Goal: Task Accomplishment & Management: Manage account settings

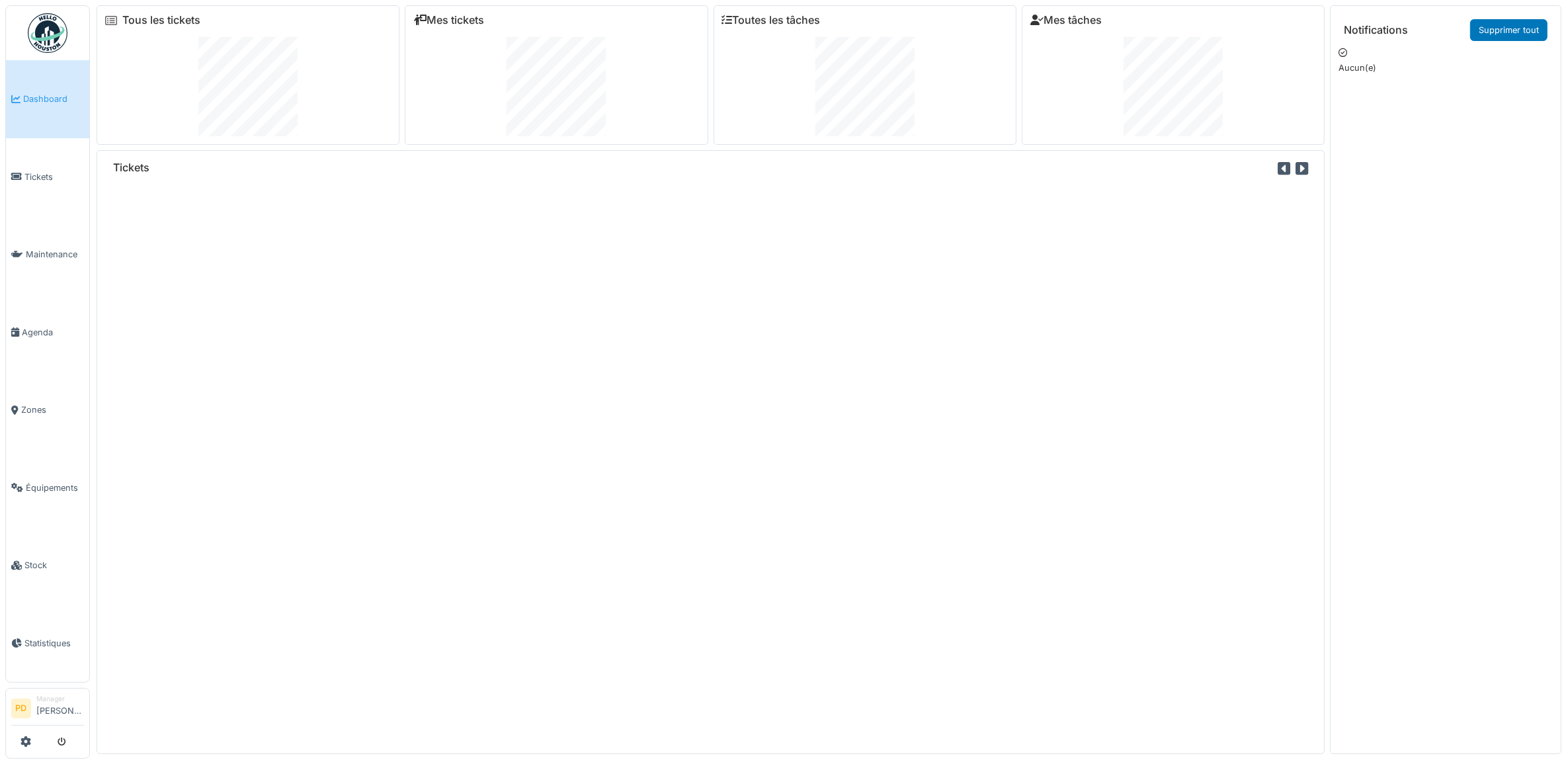
click at [41, 98] on span "Dashboard" at bounding box center [53, 99] width 61 height 13
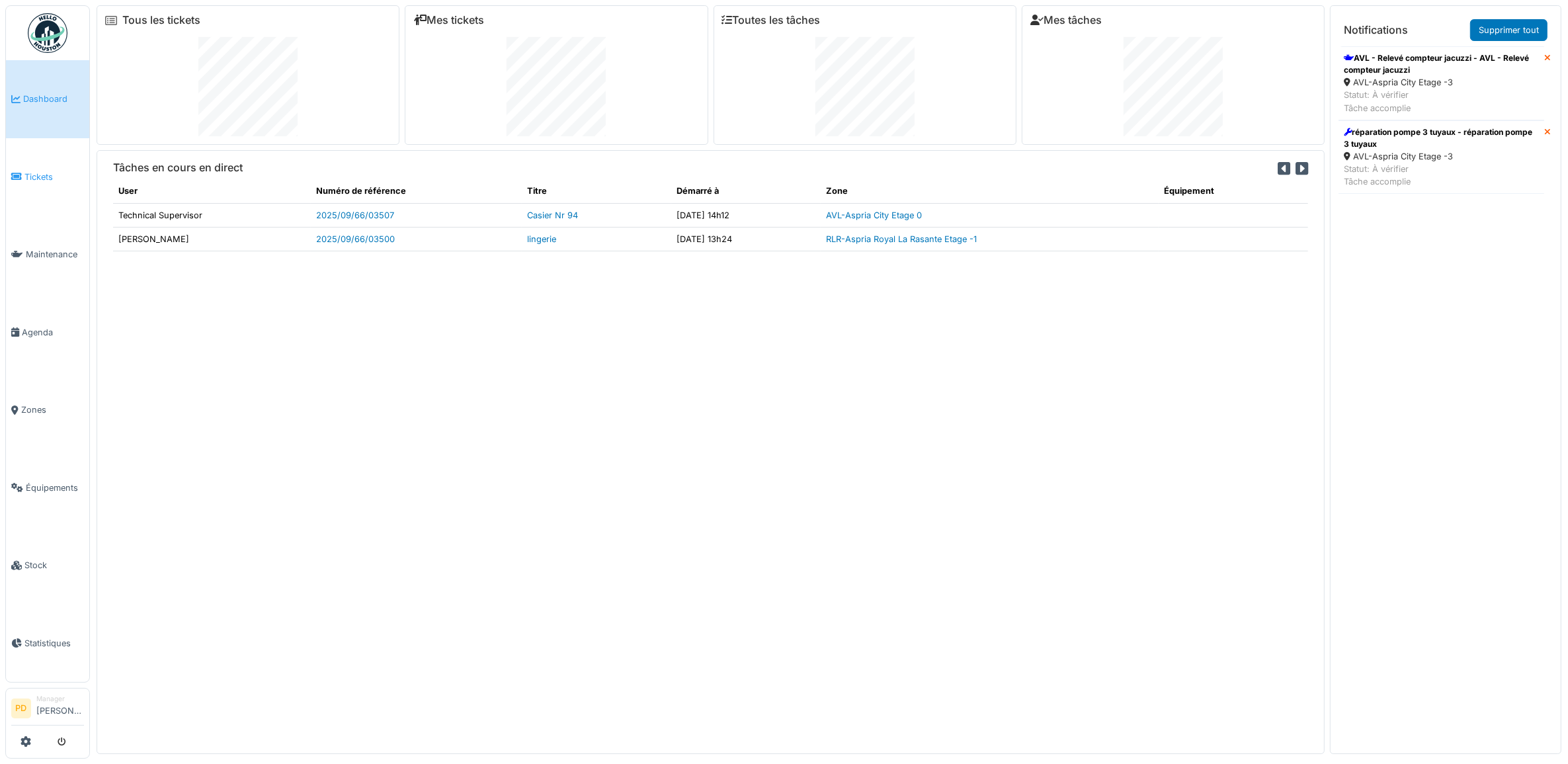
click at [35, 177] on span "Tickets" at bounding box center [54, 177] width 60 height 13
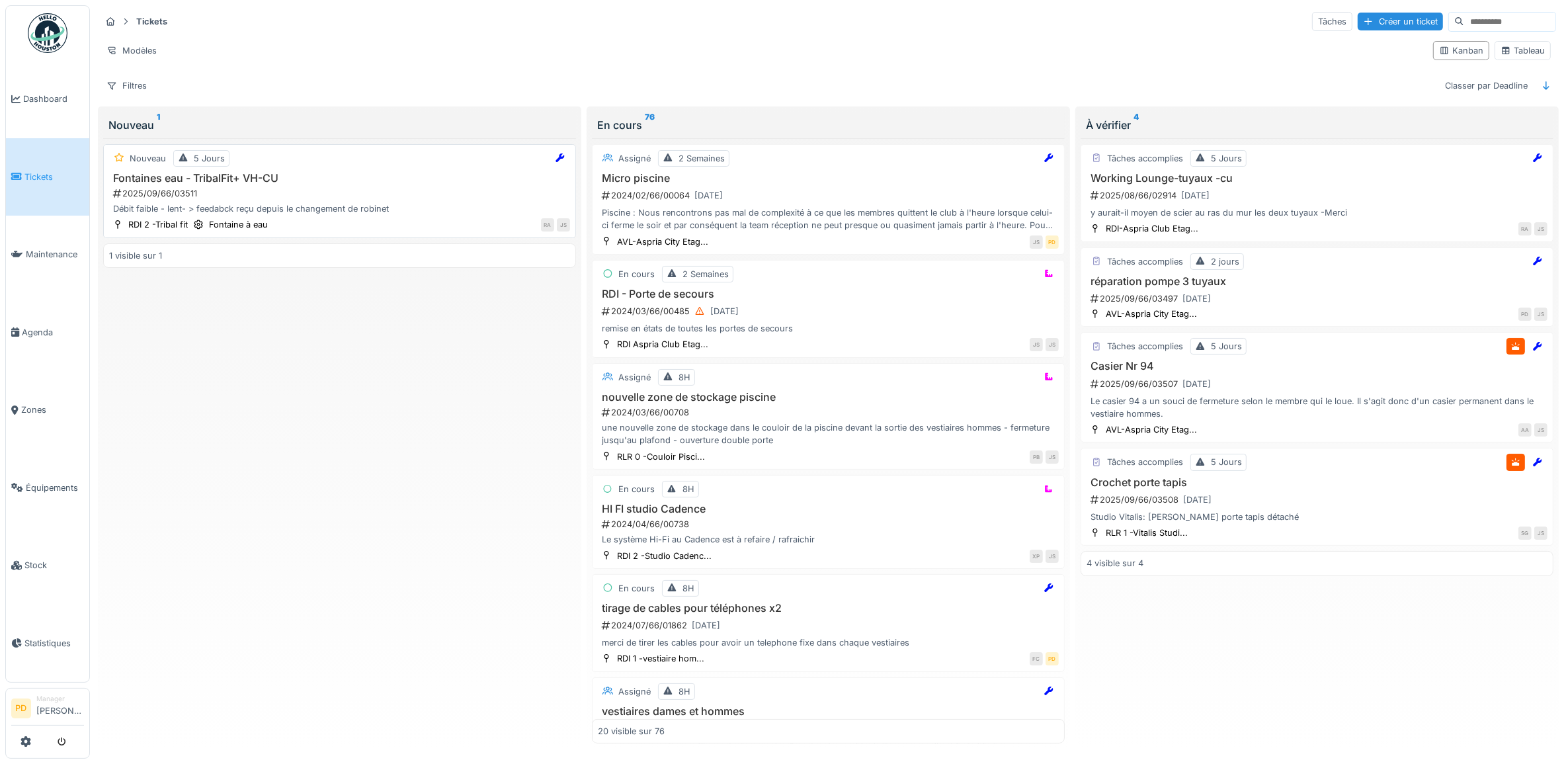
click at [374, 198] on div "2025/09/66/03511" at bounding box center [340, 194] width 458 height 13
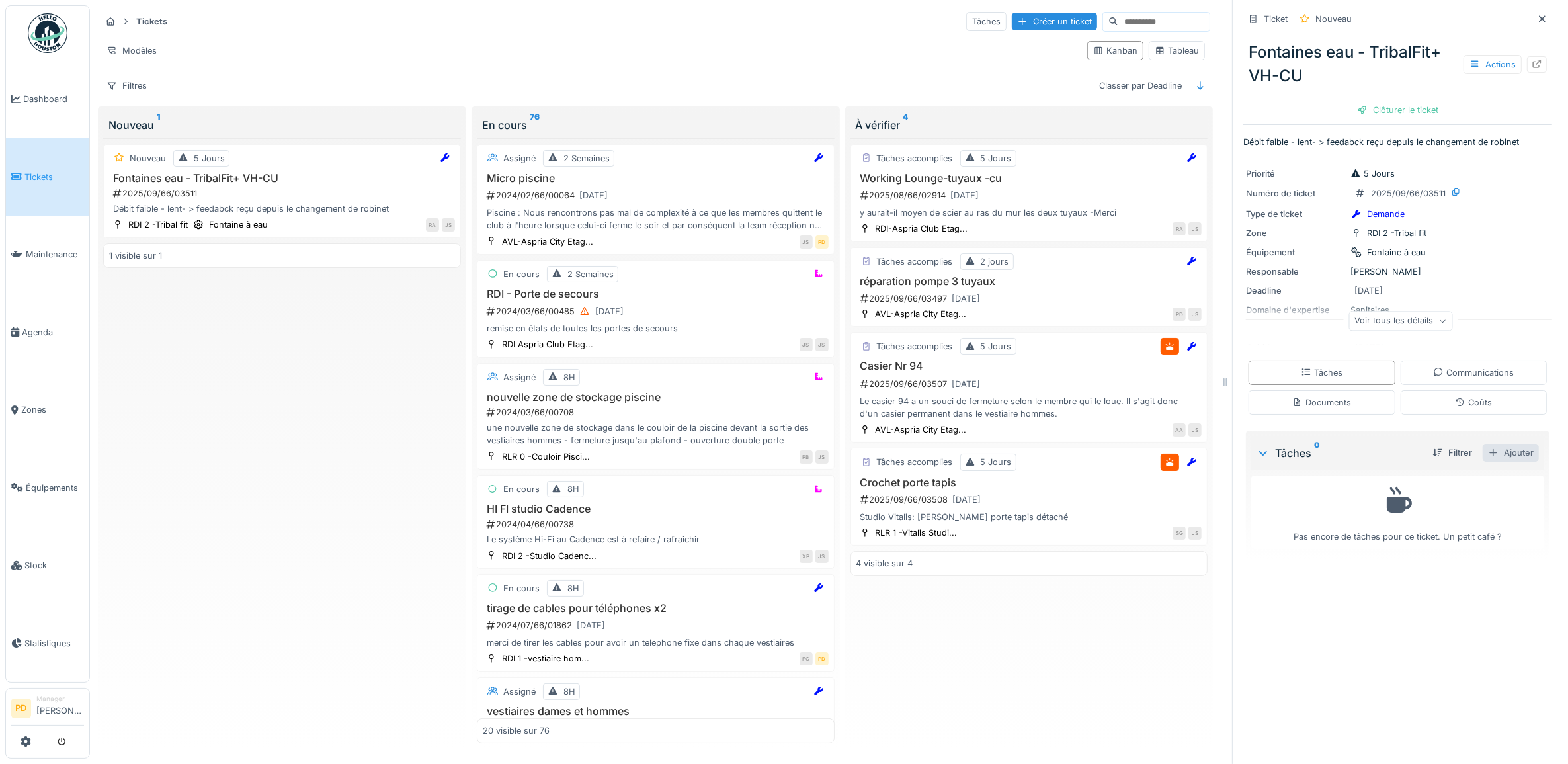
click at [1492, 451] on div "Ajouter" at bounding box center [1511, 453] width 57 height 18
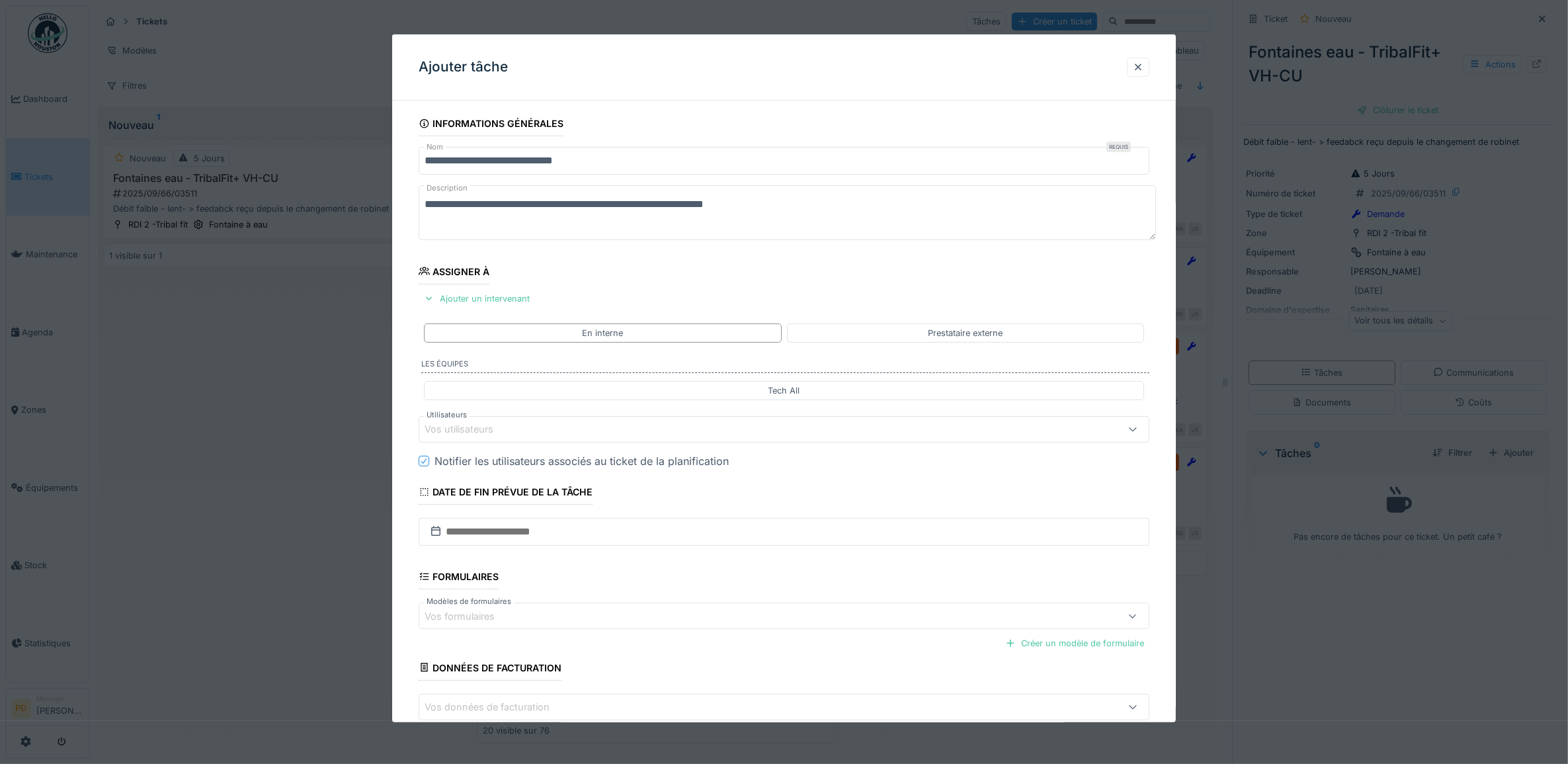
click at [504, 428] on div "Vos utilisateurs" at bounding box center [468, 429] width 87 height 15
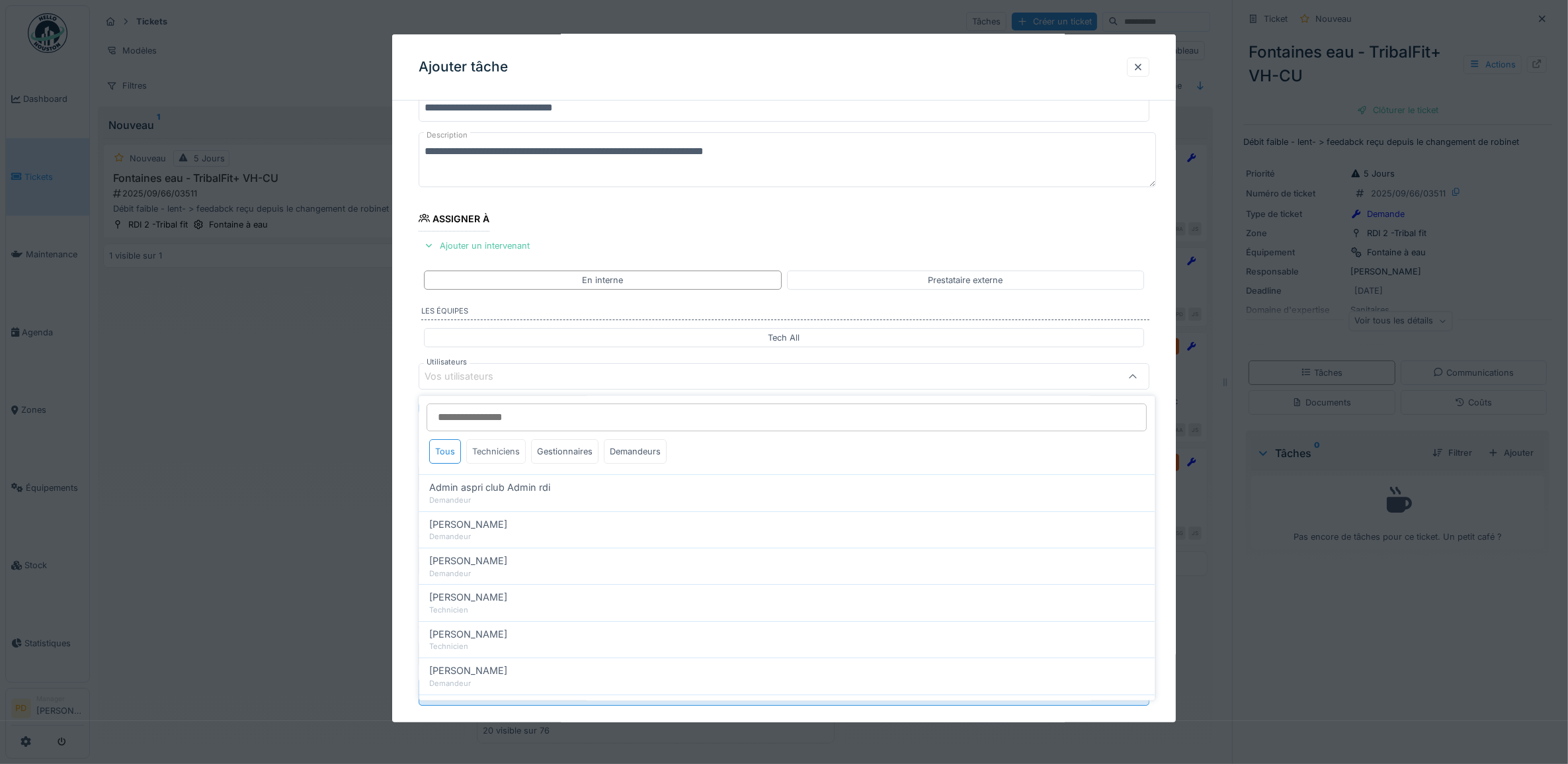
click at [500, 451] on div "Techniciens" at bounding box center [497, 452] width 60 height 24
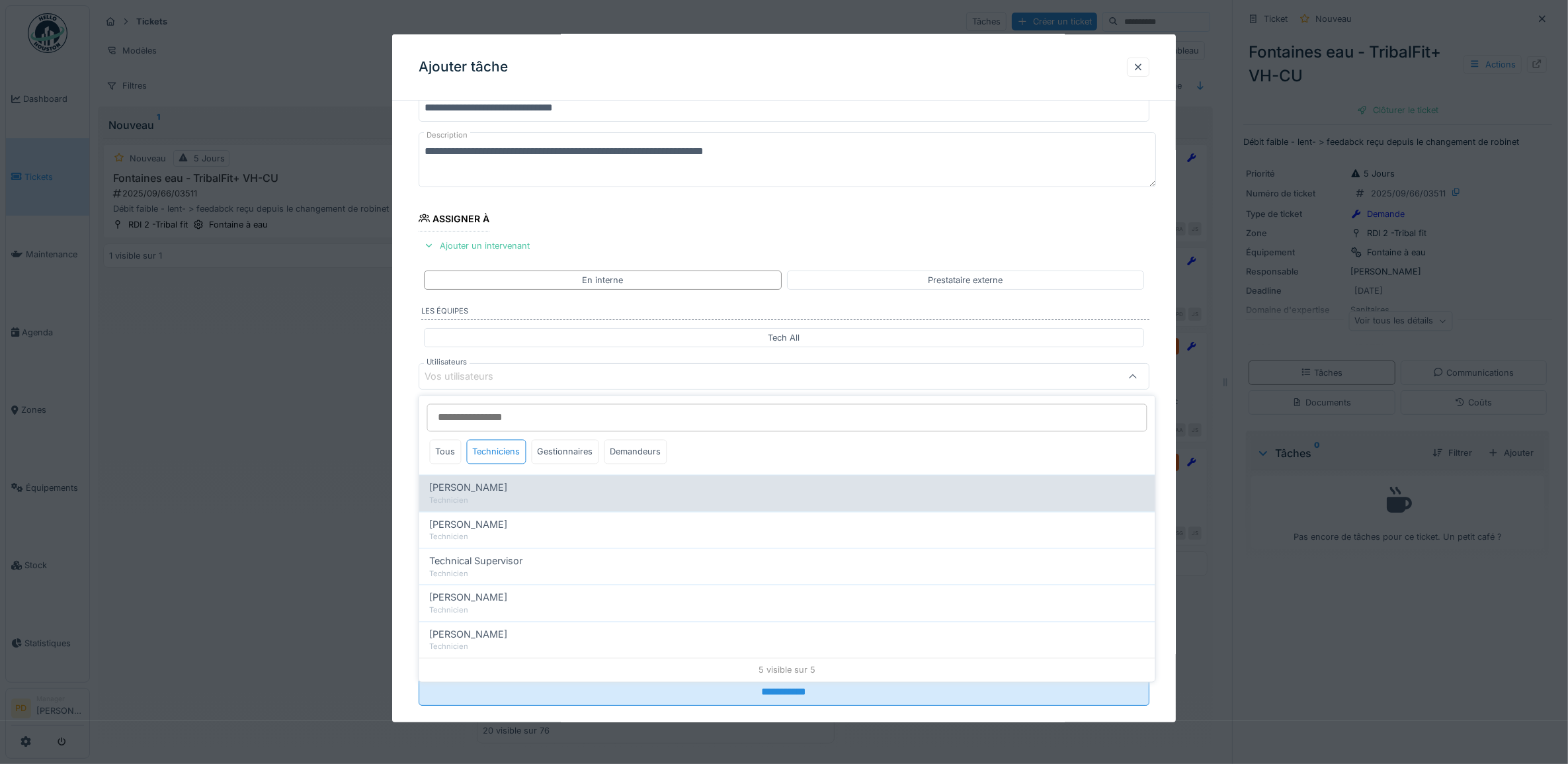
click at [490, 500] on div "Technicien" at bounding box center [787, 500] width 714 height 11
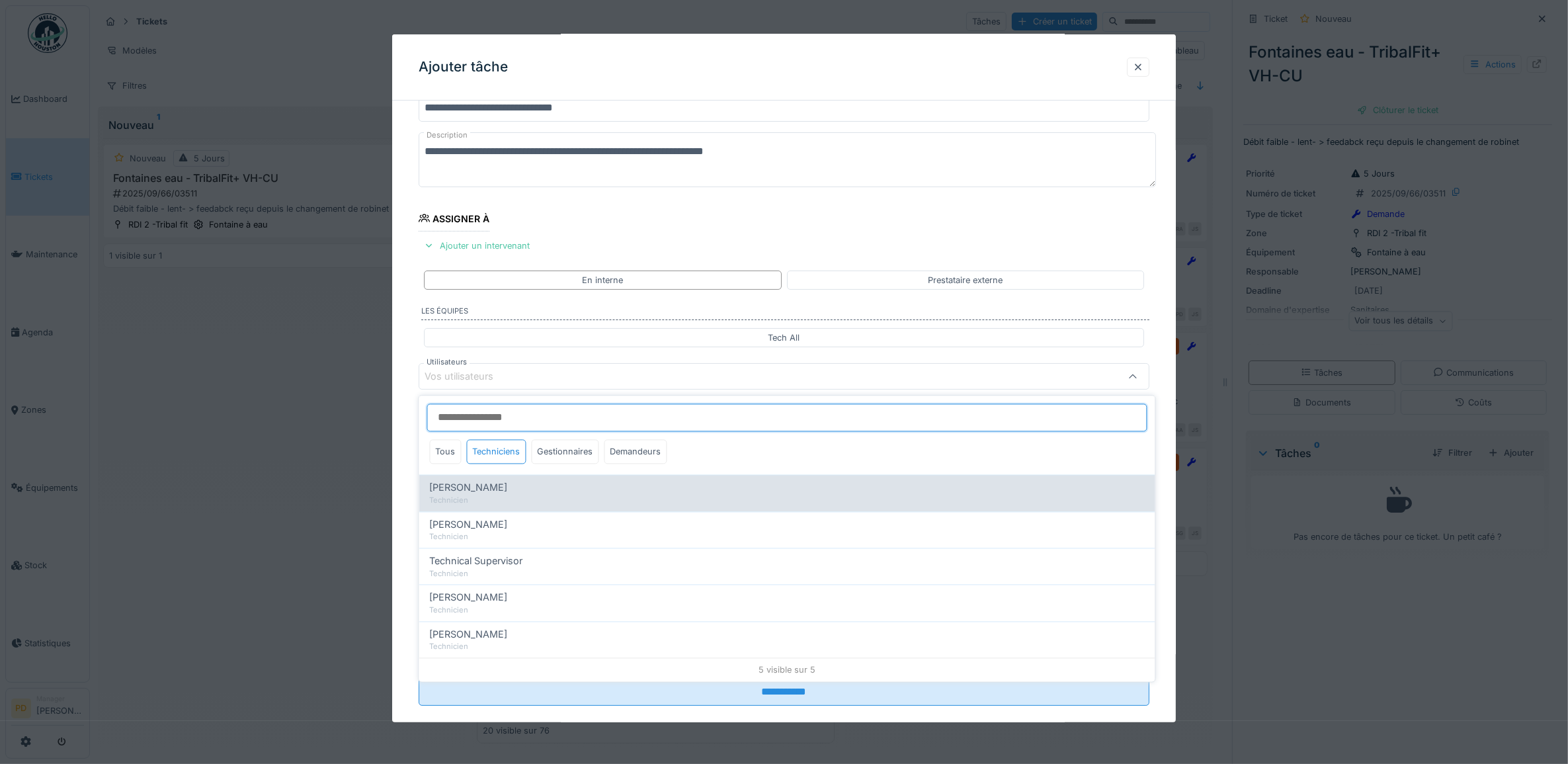
type input "*****"
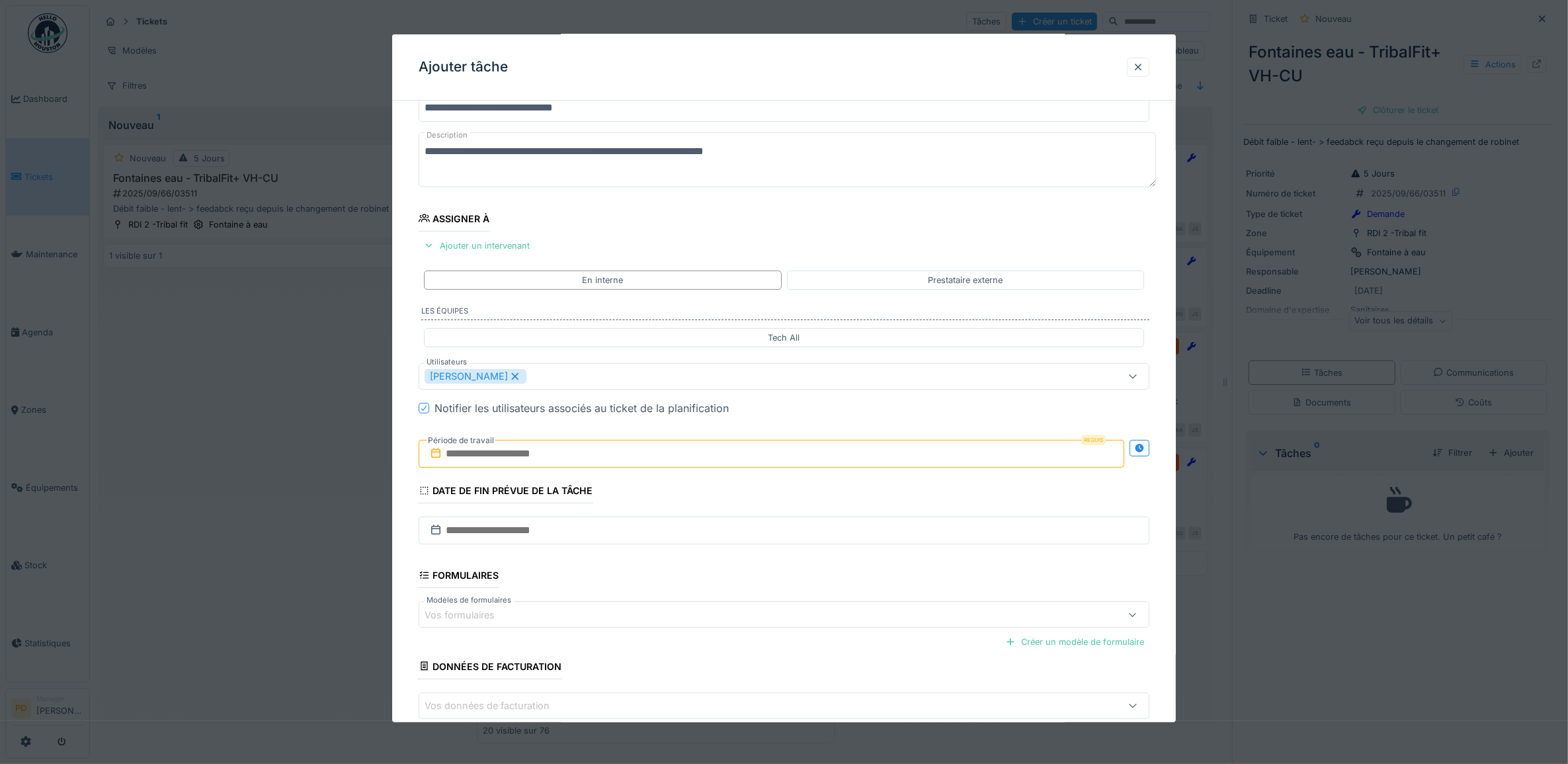
click at [410, 414] on div "**********" at bounding box center [784, 426] width 784 height 736
click at [519, 458] on input "text" at bounding box center [772, 454] width 706 height 27
click at [772, 592] on div "18" at bounding box center [774, 584] width 18 height 19
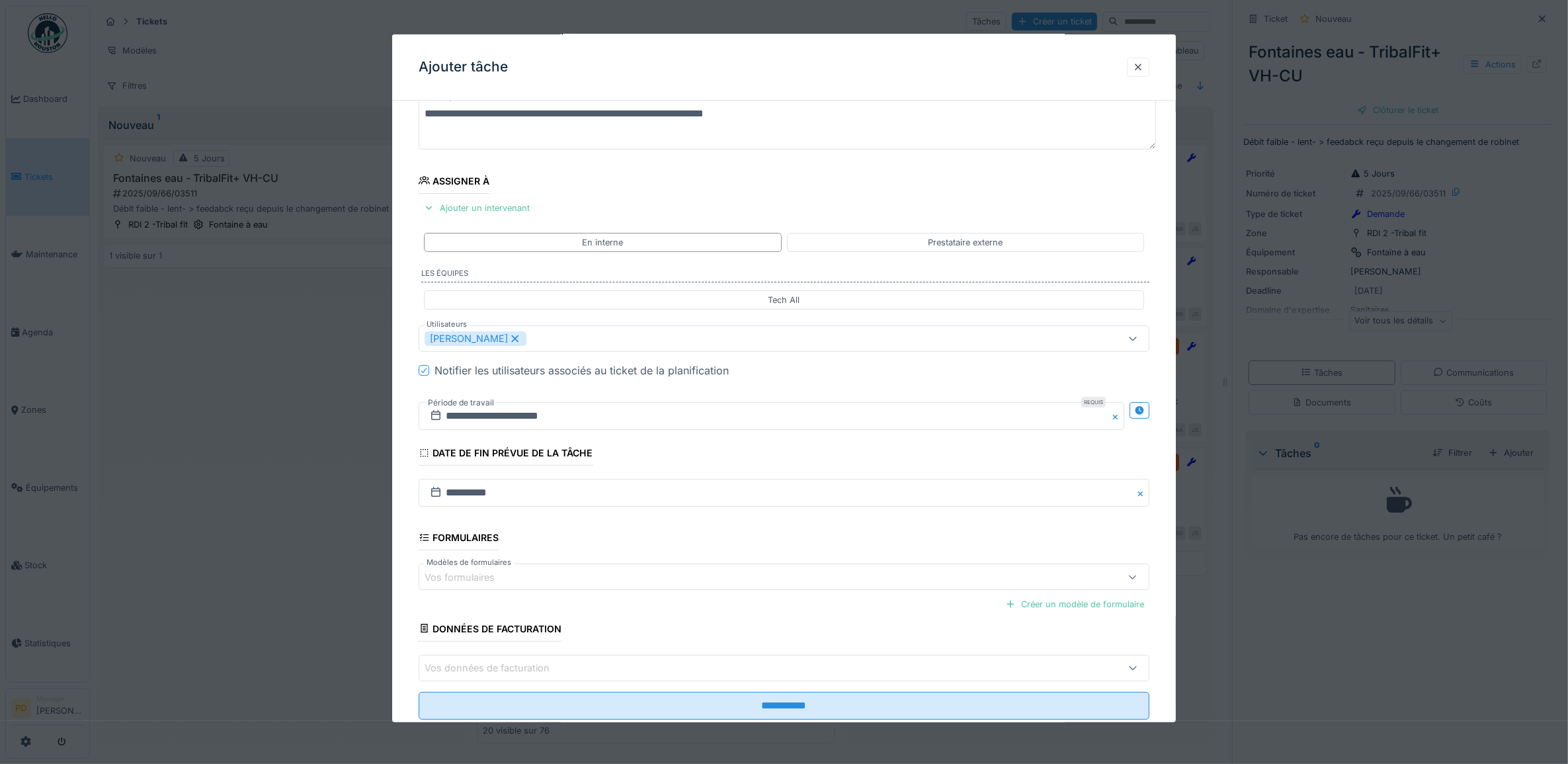
scroll to position [127, 0]
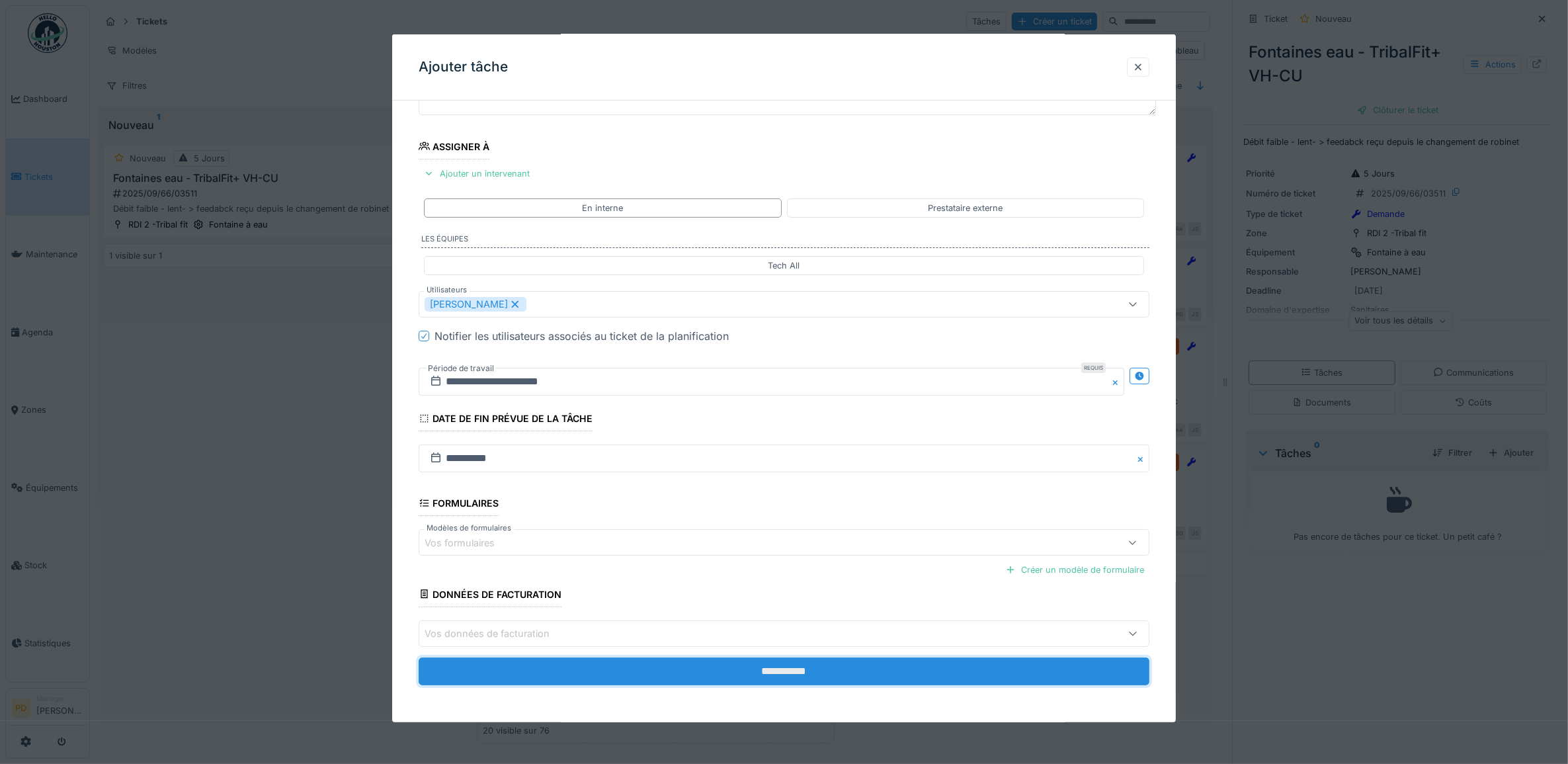
click at [805, 669] on input "**********" at bounding box center [784, 671] width 731 height 27
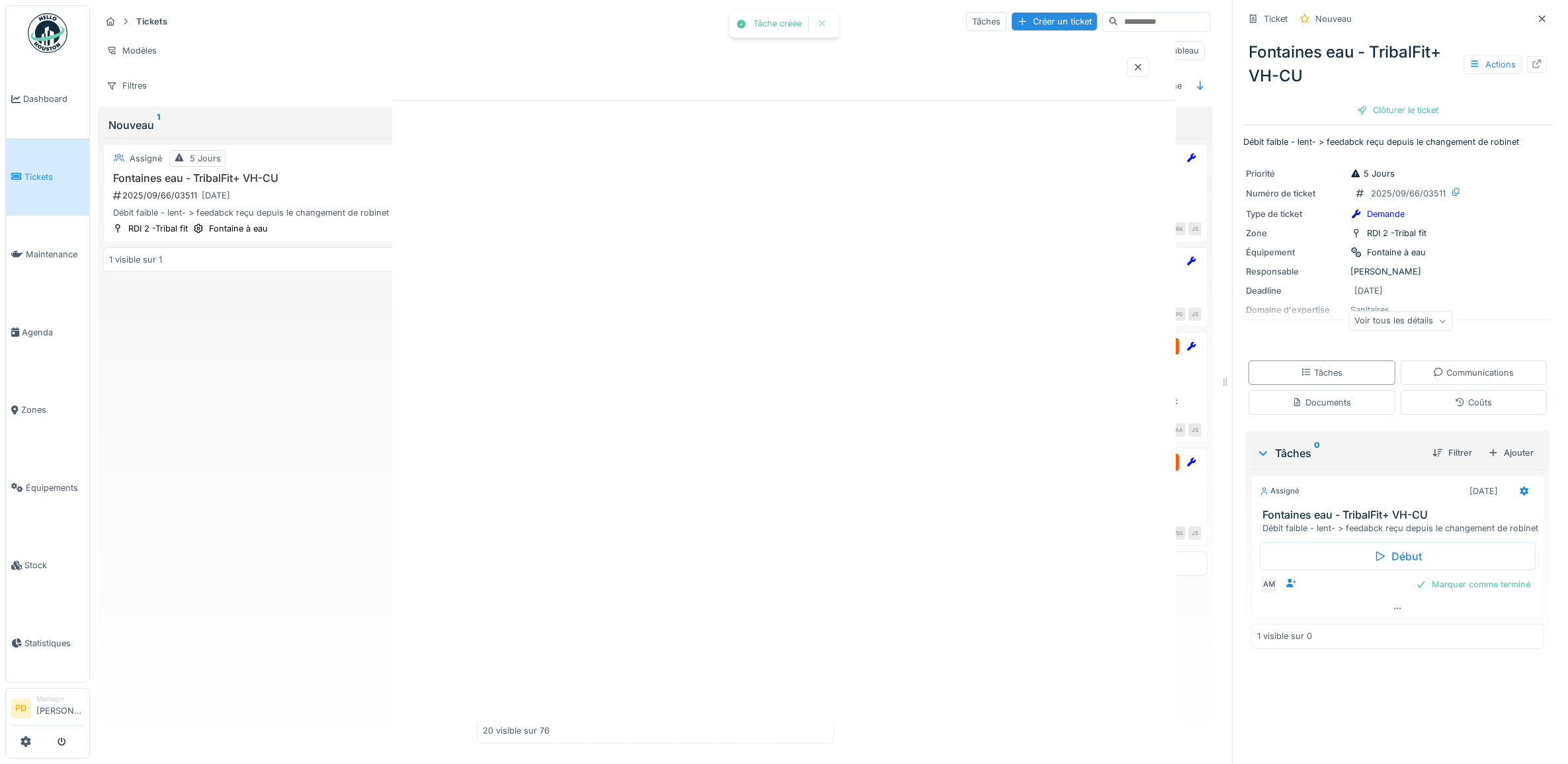
scroll to position [0, 0]
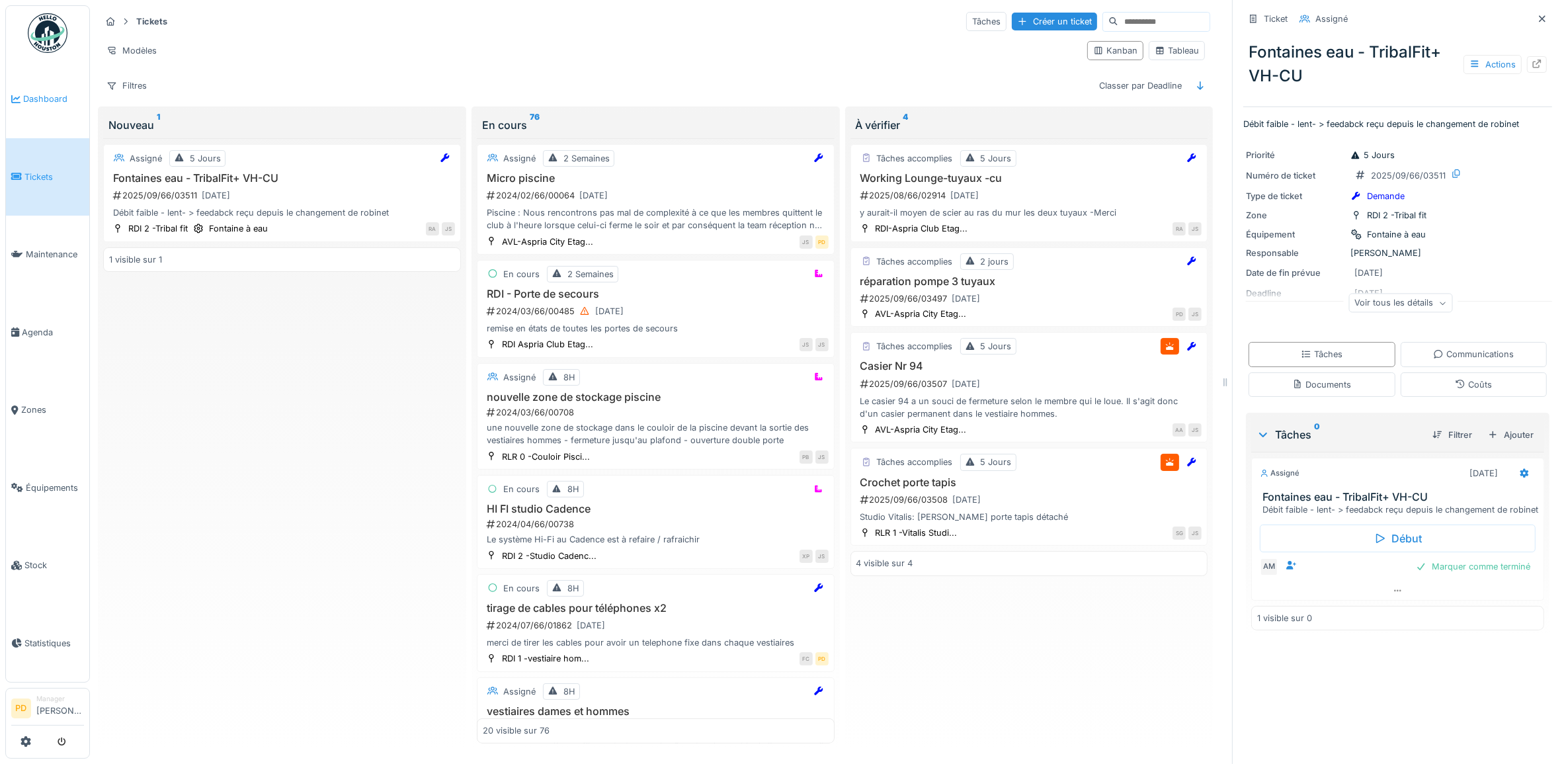
click at [43, 95] on span "Dashboard" at bounding box center [53, 99] width 61 height 13
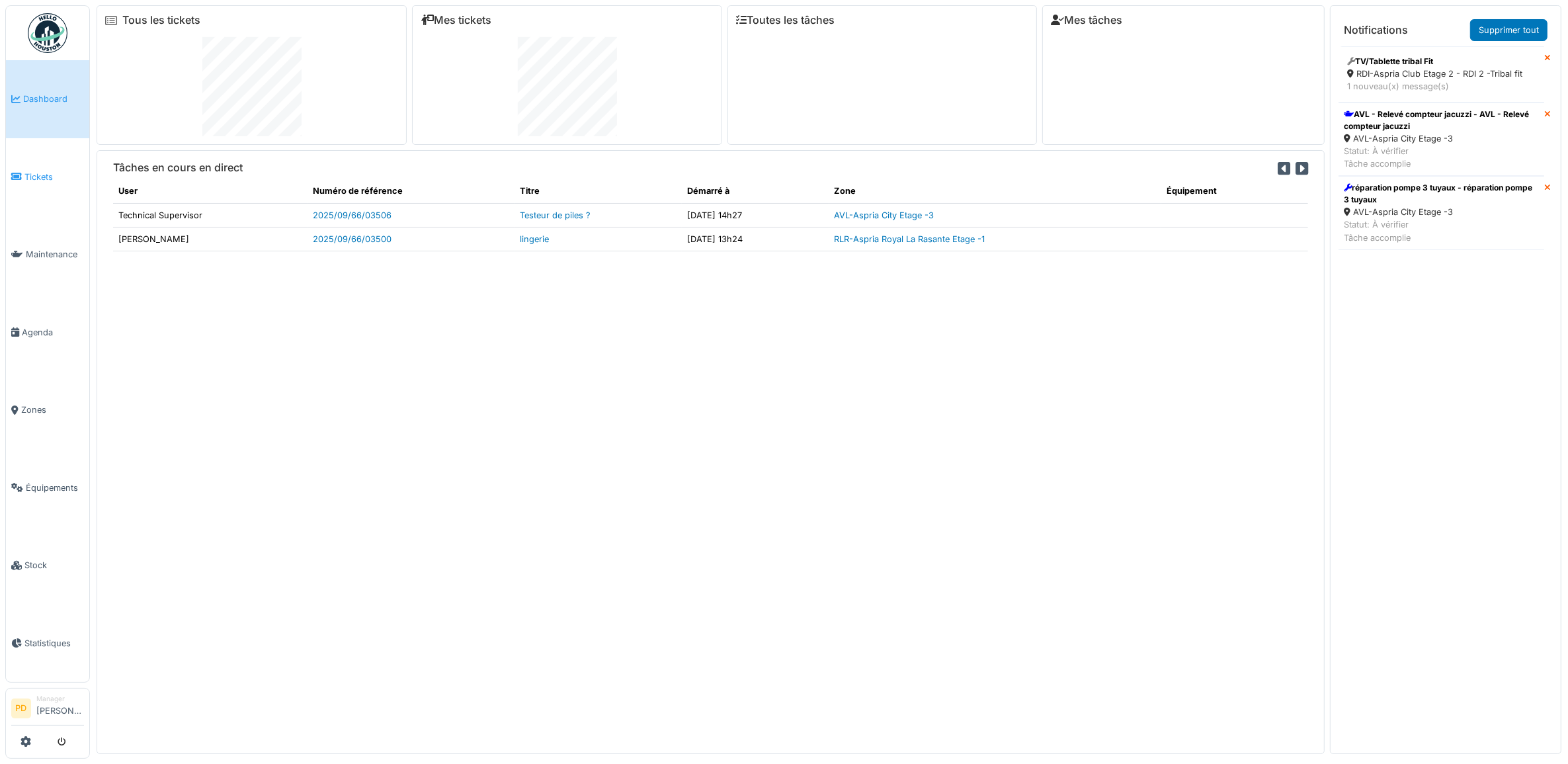
click at [30, 180] on span "Tickets" at bounding box center [54, 177] width 60 height 13
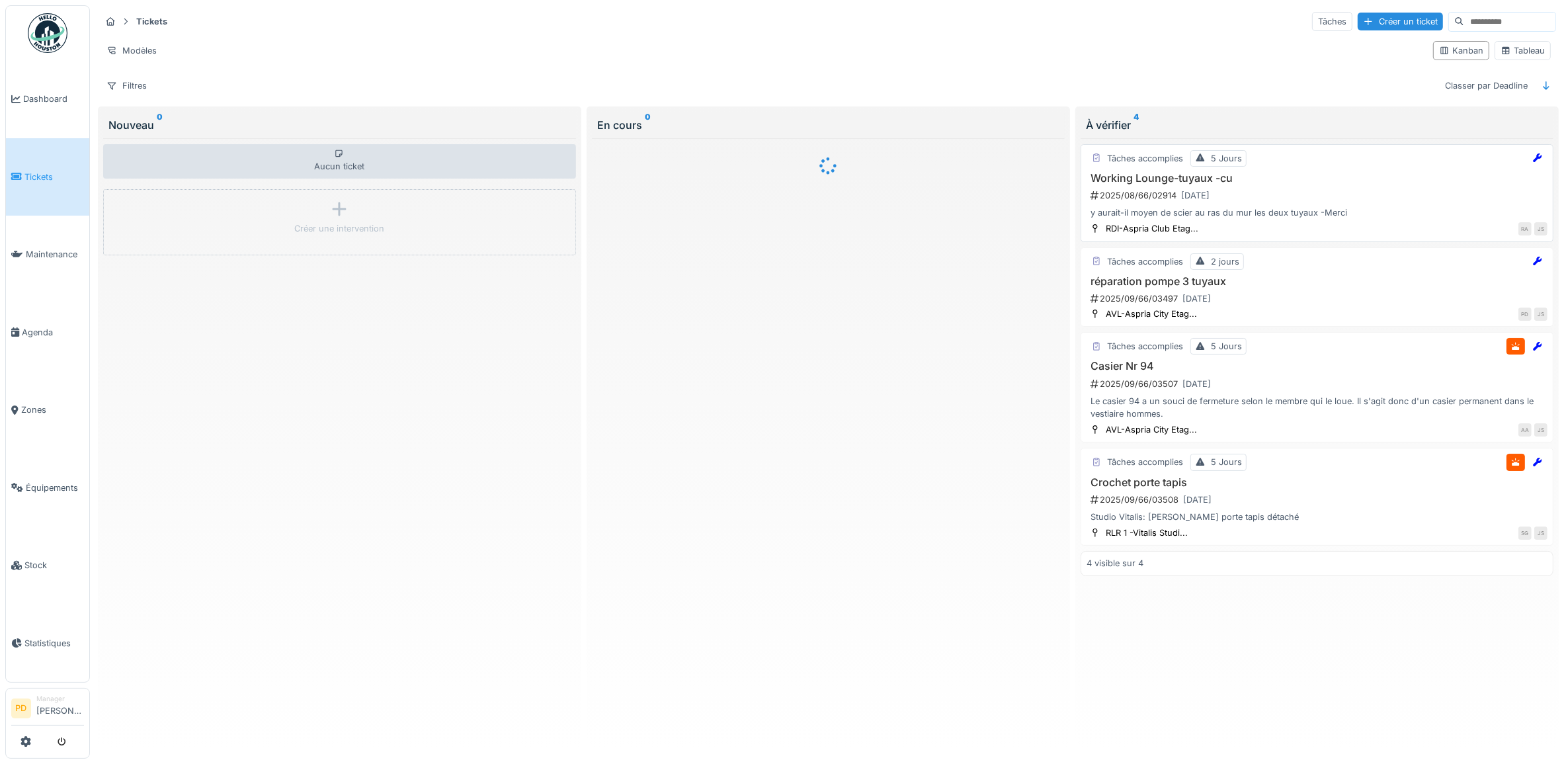
click at [1310, 209] on div "Working Lounge-tuyaux -cu 2025/08/66/02914 18/09/2025 y aurait-il moyen de scie…" at bounding box center [1317, 196] width 461 height 48
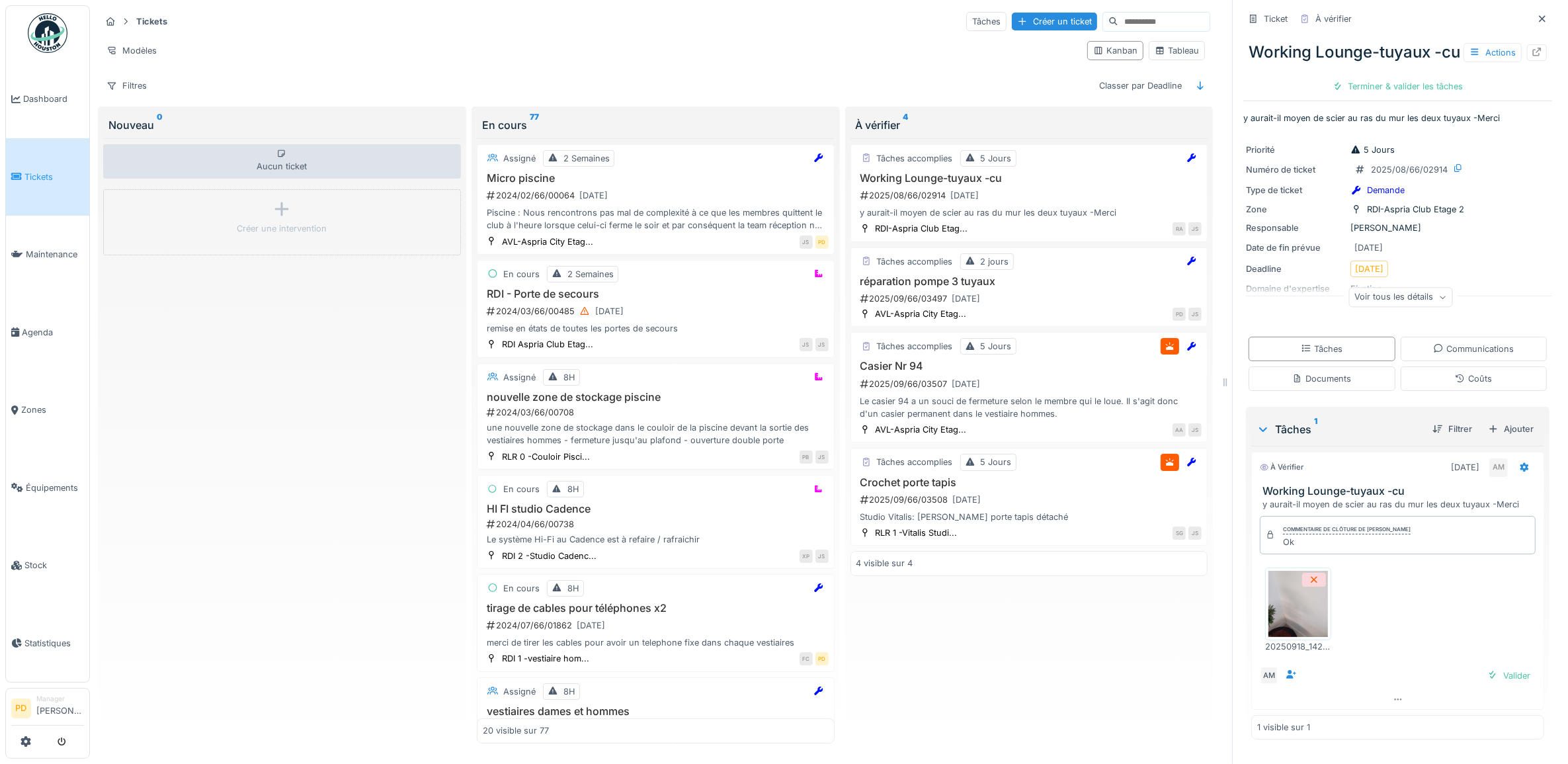
click at [1293, 635] on img at bounding box center [1298, 604] width 60 height 66
click at [1392, 95] on div "Terminer & valider les tâches" at bounding box center [1397, 87] width 141 height 18
click at [1392, 95] on div "Clôturer le ticket" at bounding box center [1397, 87] width 92 height 18
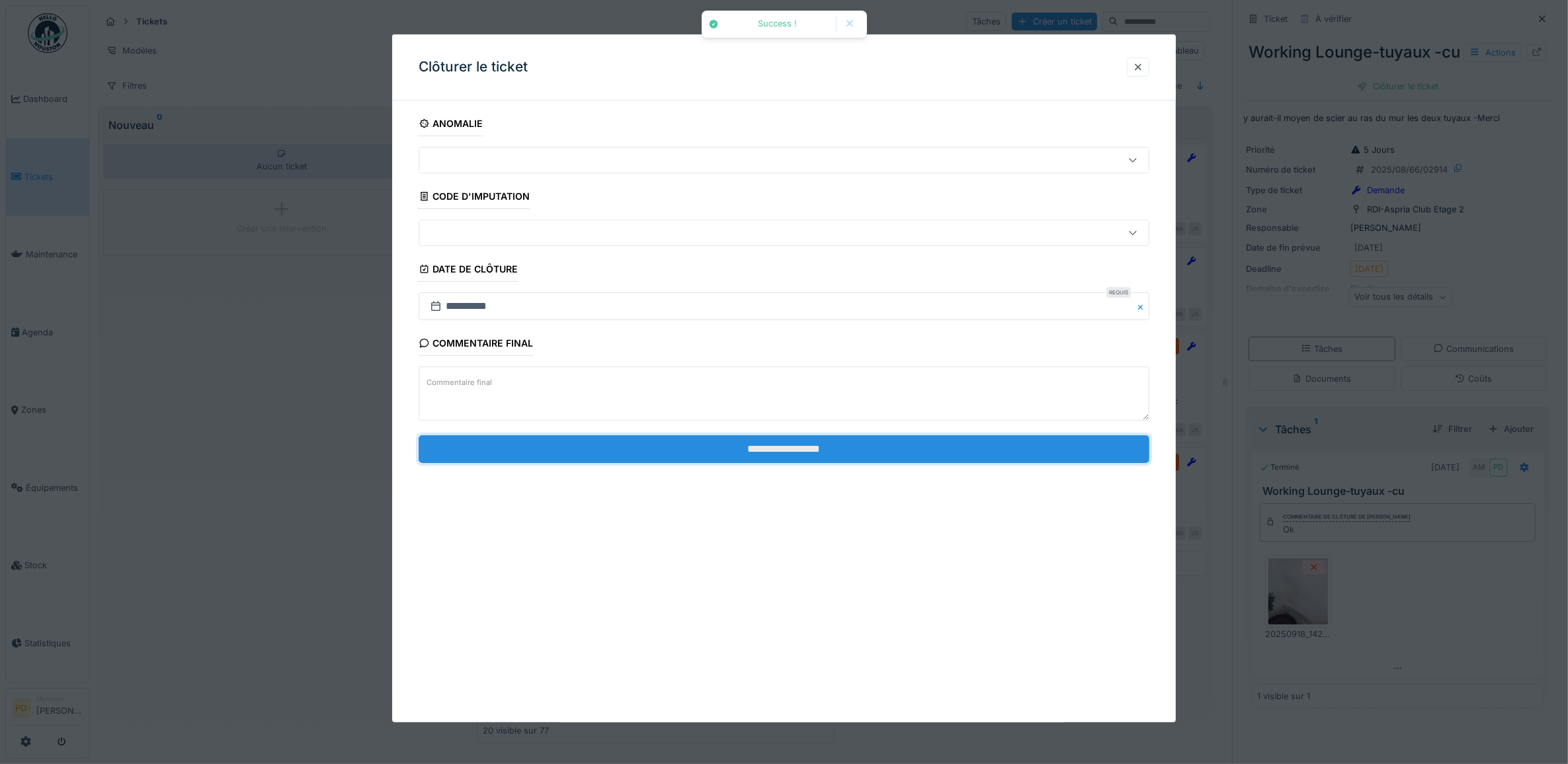
click at [1019, 458] on input "**********" at bounding box center [784, 449] width 731 height 27
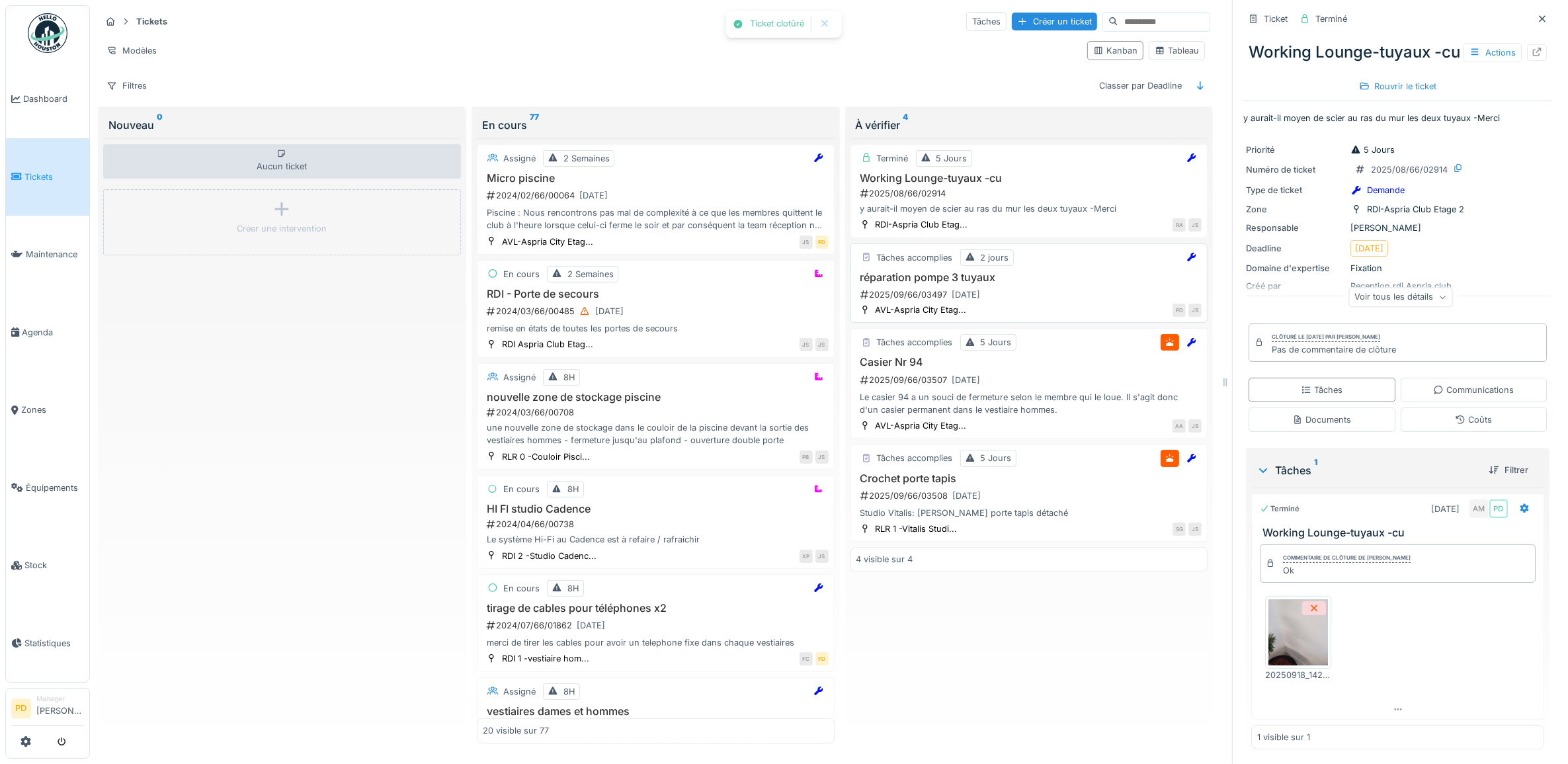
click at [1012, 284] on h3 "réparation pompe 3 tuyaux" at bounding box center [1029, 277] width 346 height 13
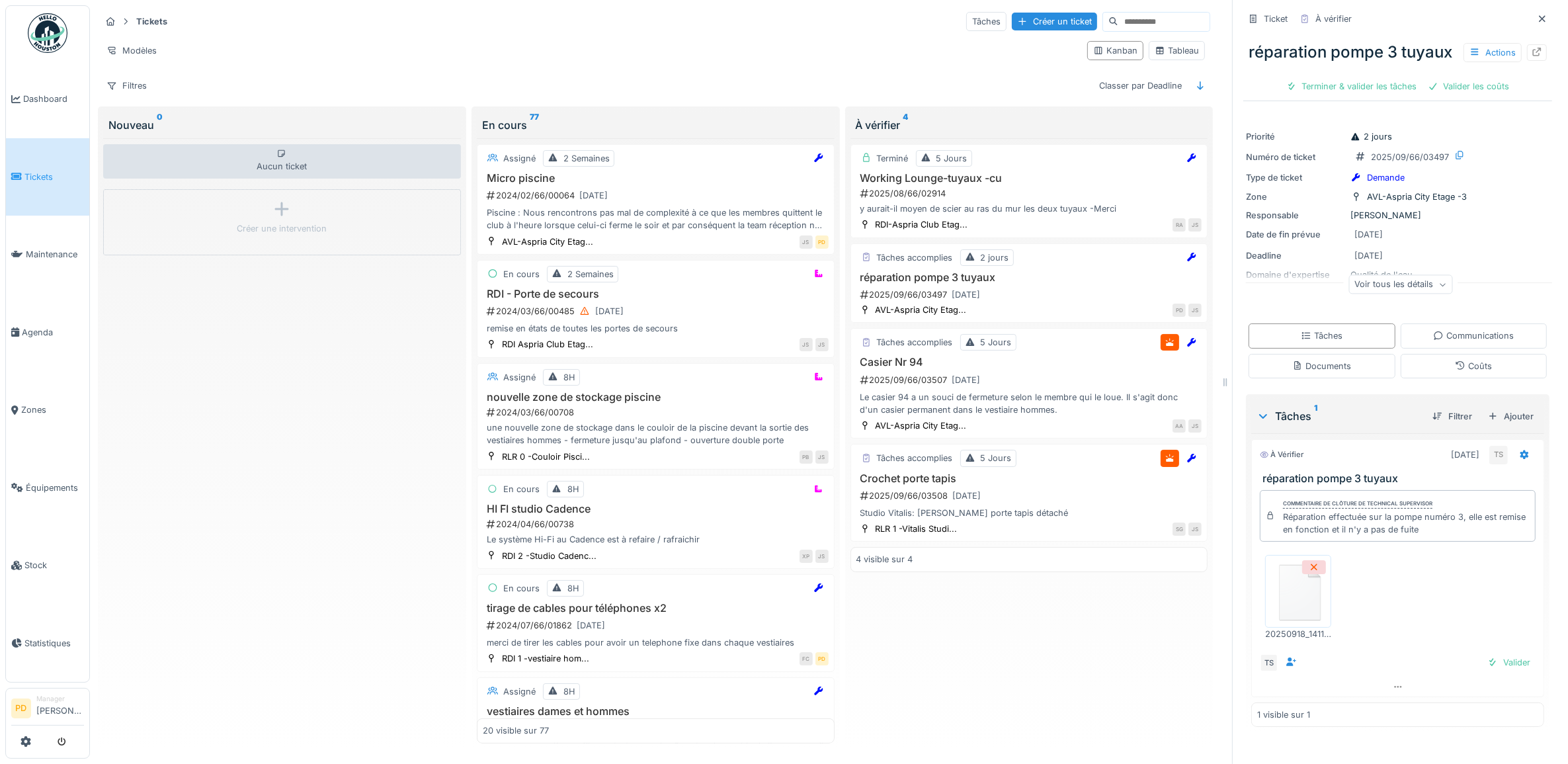
click at [1291, 624] on img at bounding box center [1298, 591] width 60 height 66
click at [1483, 671] on div "Valider" at bounding box center [1508, 662] width 53 height 18
click at [1483, 686] on div at bounding box center [1397, 687] width 292 height 19
click at [1354, 95] on div "Valider les coûts" at bounding box center [1351, 87] width 93 height 18
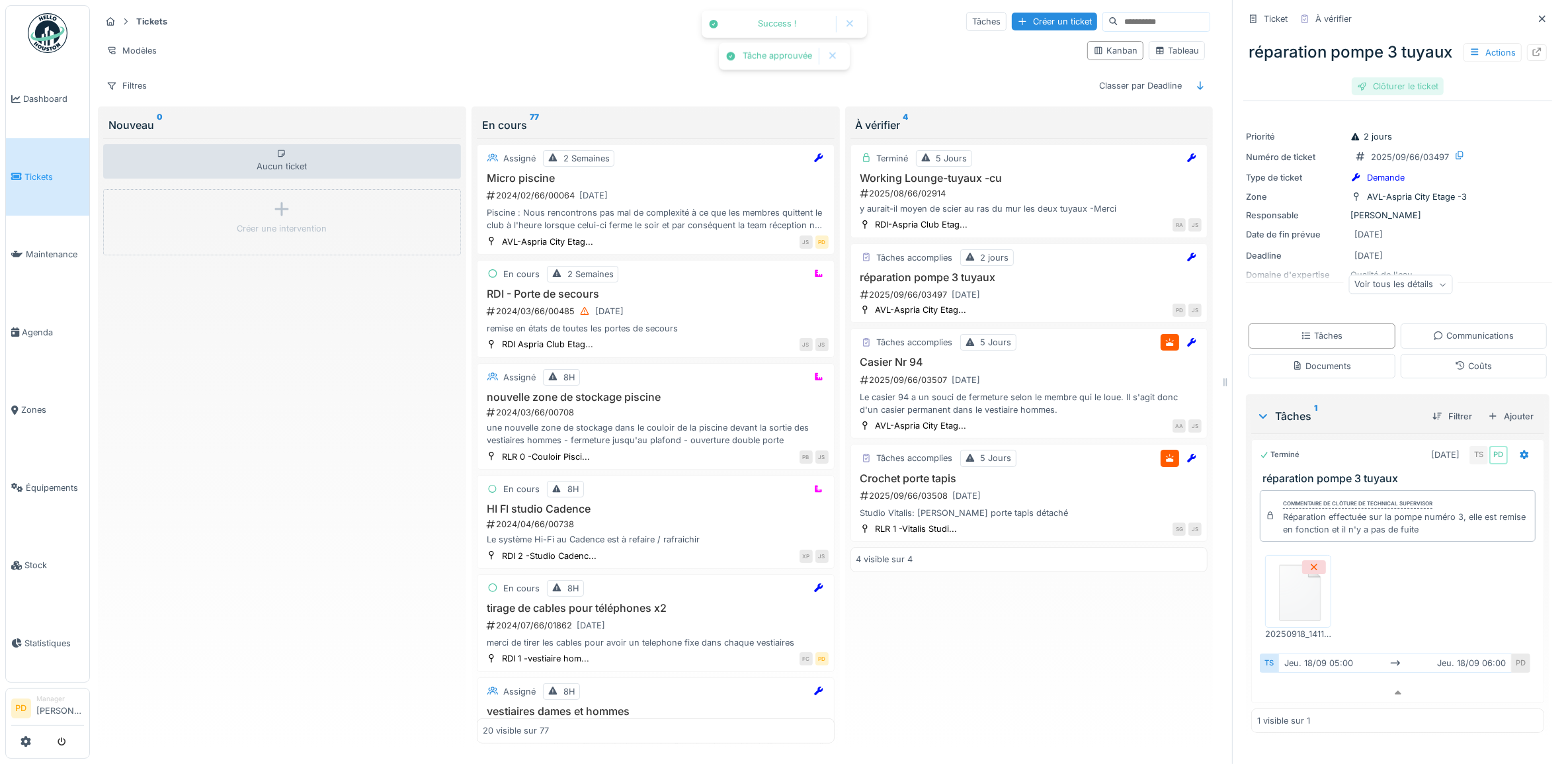
click at [1393, 95] on div "Clôturer le ticket" at bounding box center [1397, 87] width 92 height 18
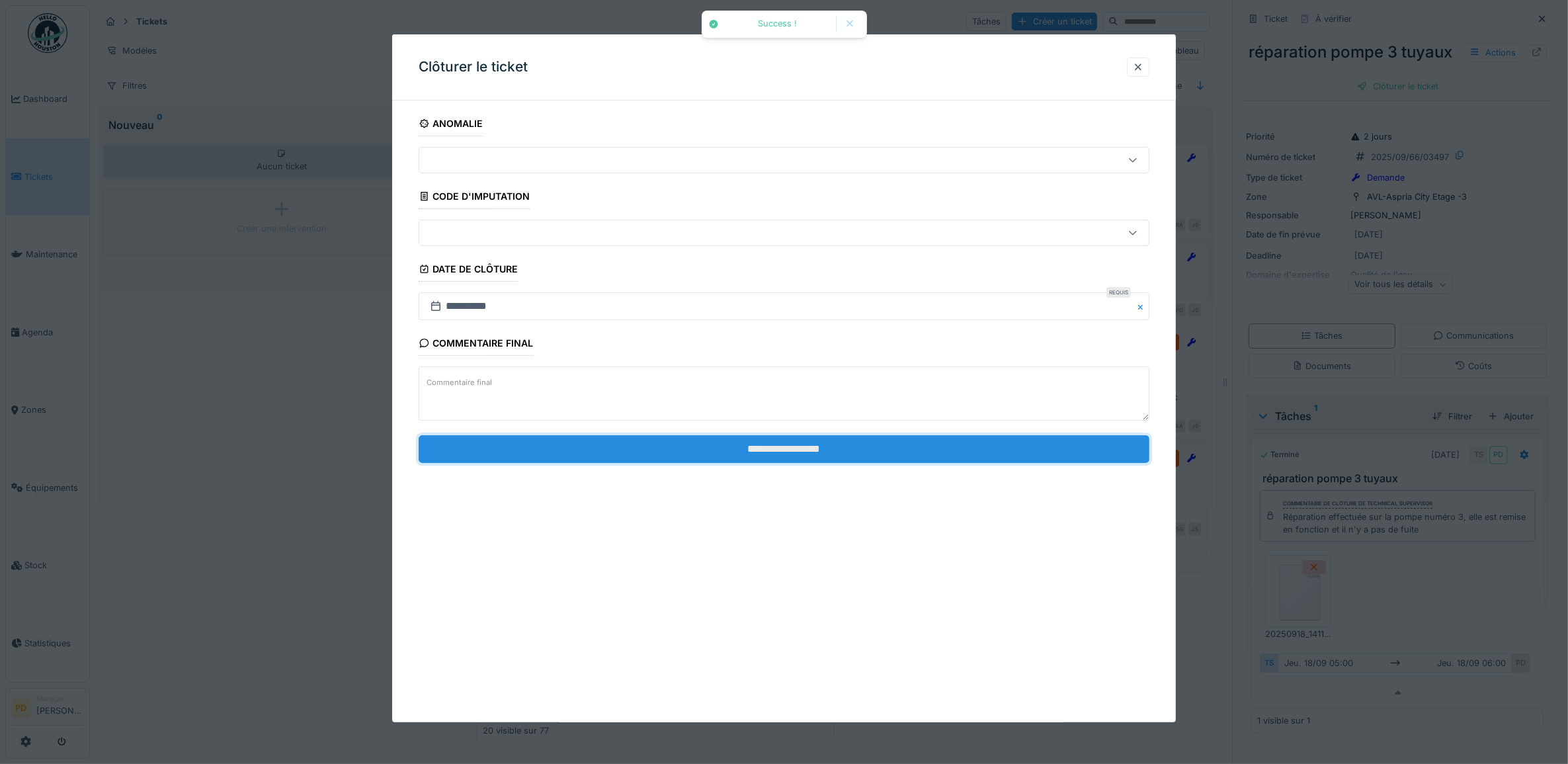
click at [916, 453] on input "**********" at bounding box center [784, 449] width 731 height 27
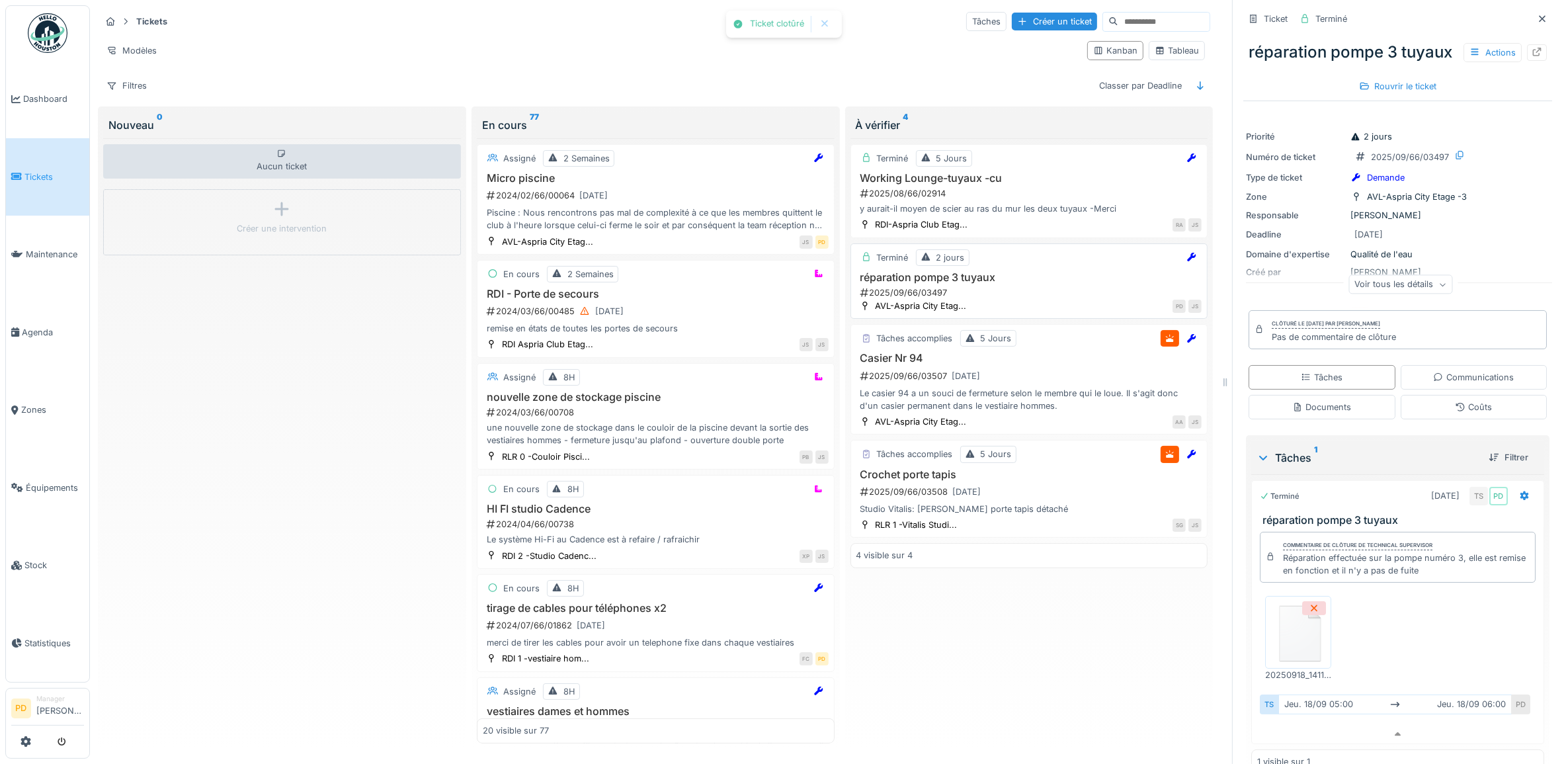
click at [1032, 286] on div "2025/09/66/03497" at bounding box center [1031, 293] width 344 height 13
click at [1023, 368] on div "2025/09/66/03507 18/09/2025" at bounding box center [1031, 376] width 344 height 16
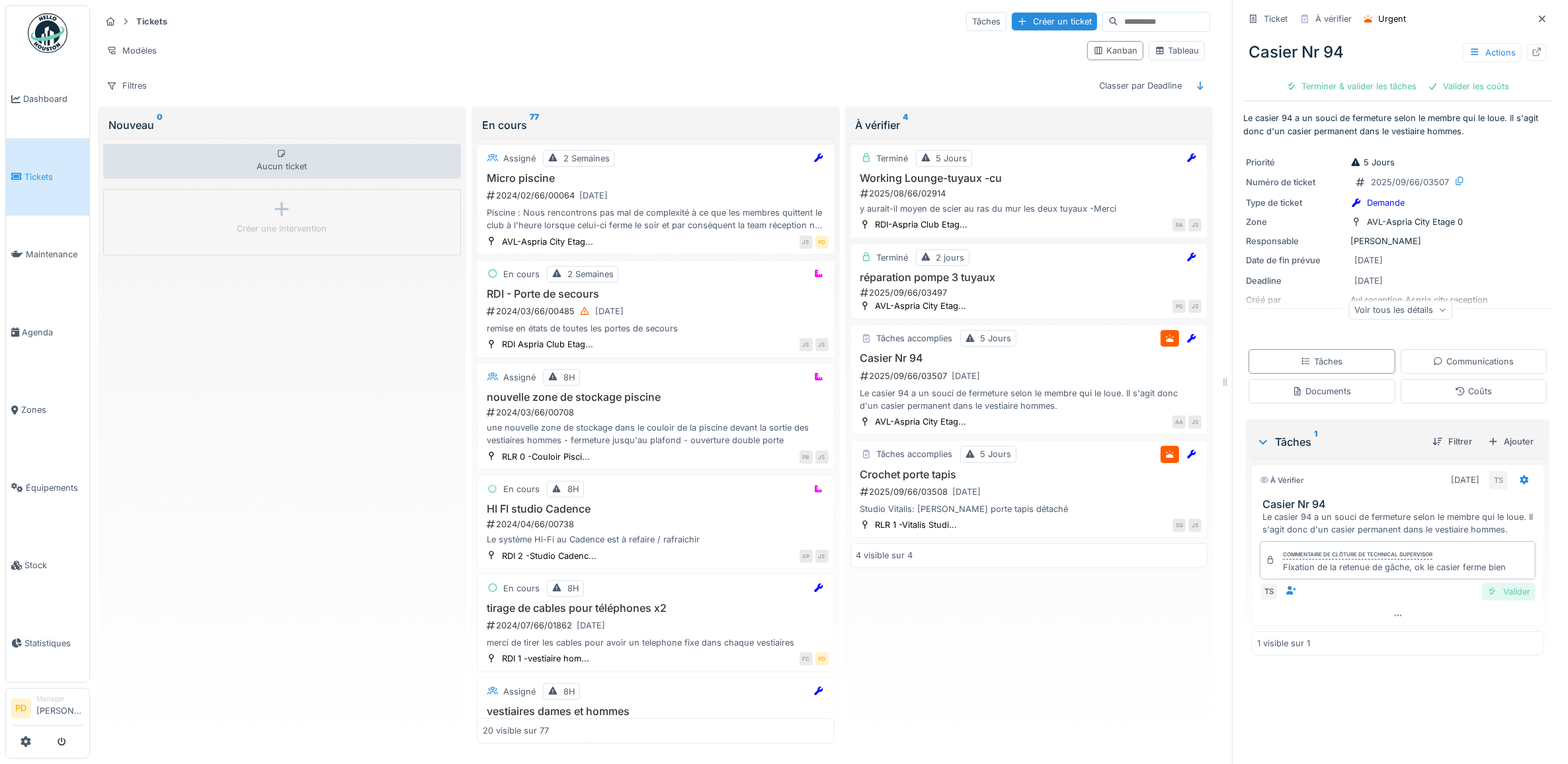
click at [1488, 586] on div "Valider" at bounding box center [1508, 592] width 53 height 18
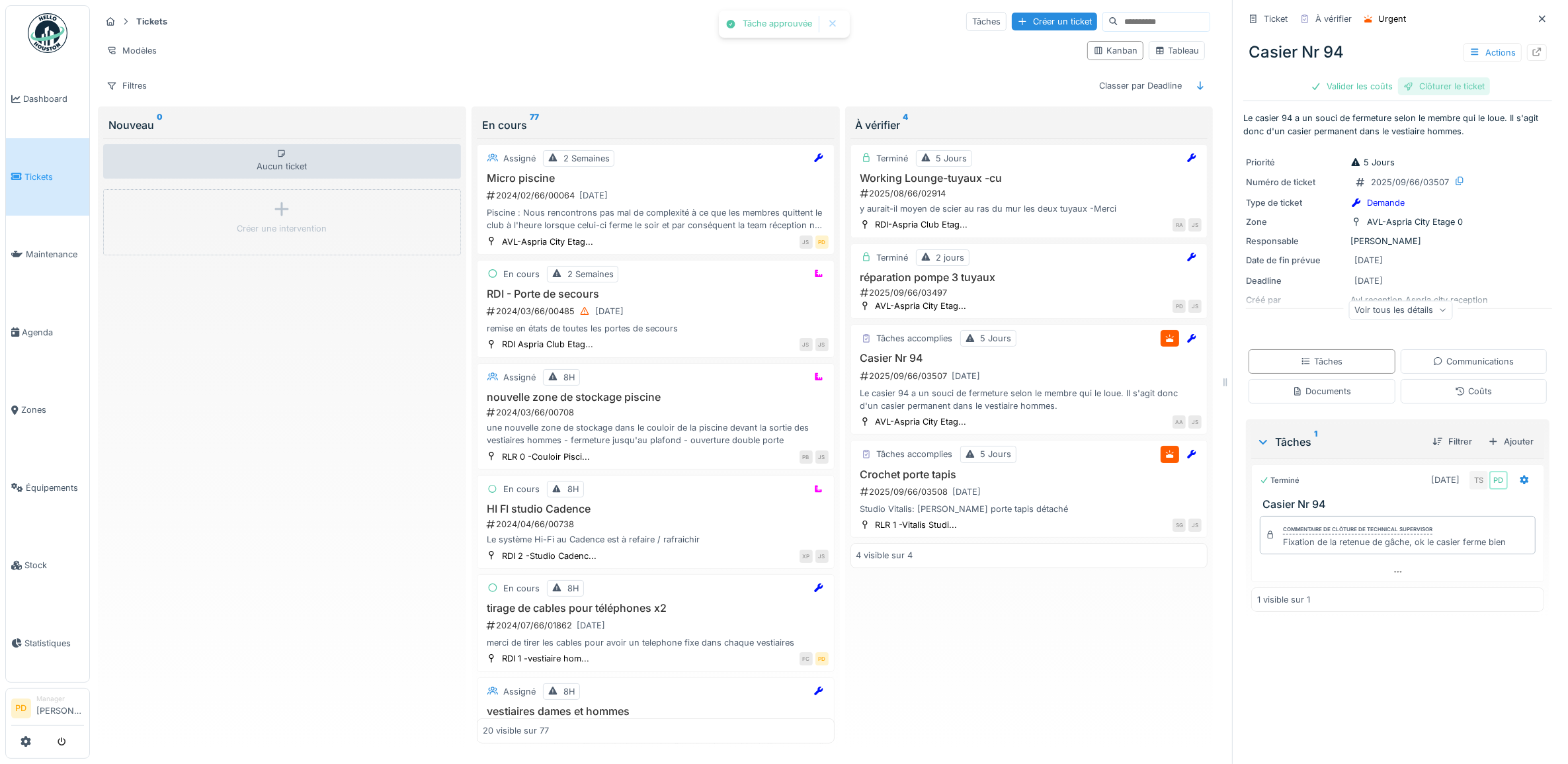
click at [1434, 79] on div "Clôturer le ticket" at bounding box center [1444, 87] width 92 height 18
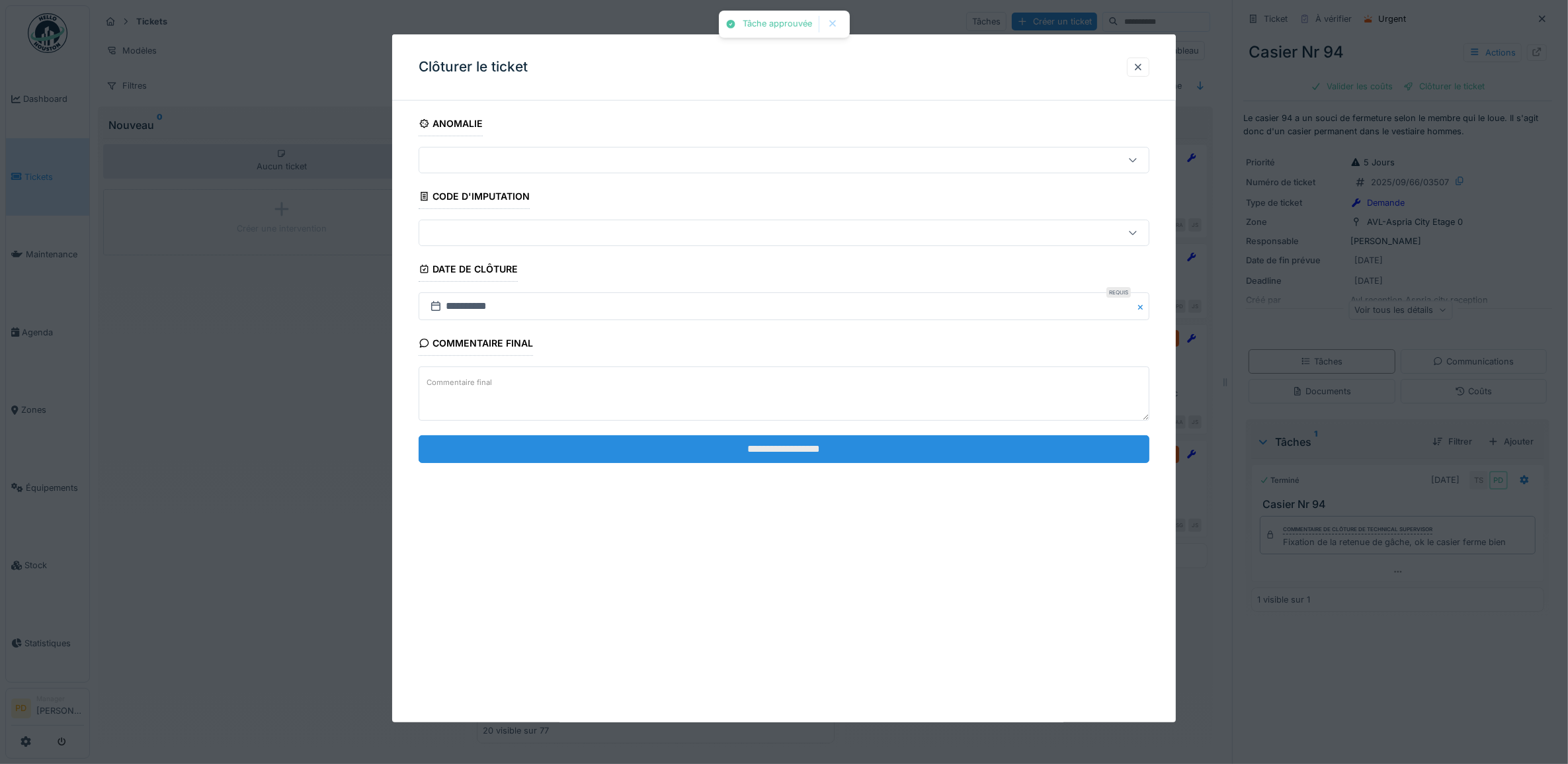
click at [1081, 455] on input "**********" at bounding box center [784, 449] width 731 height 27
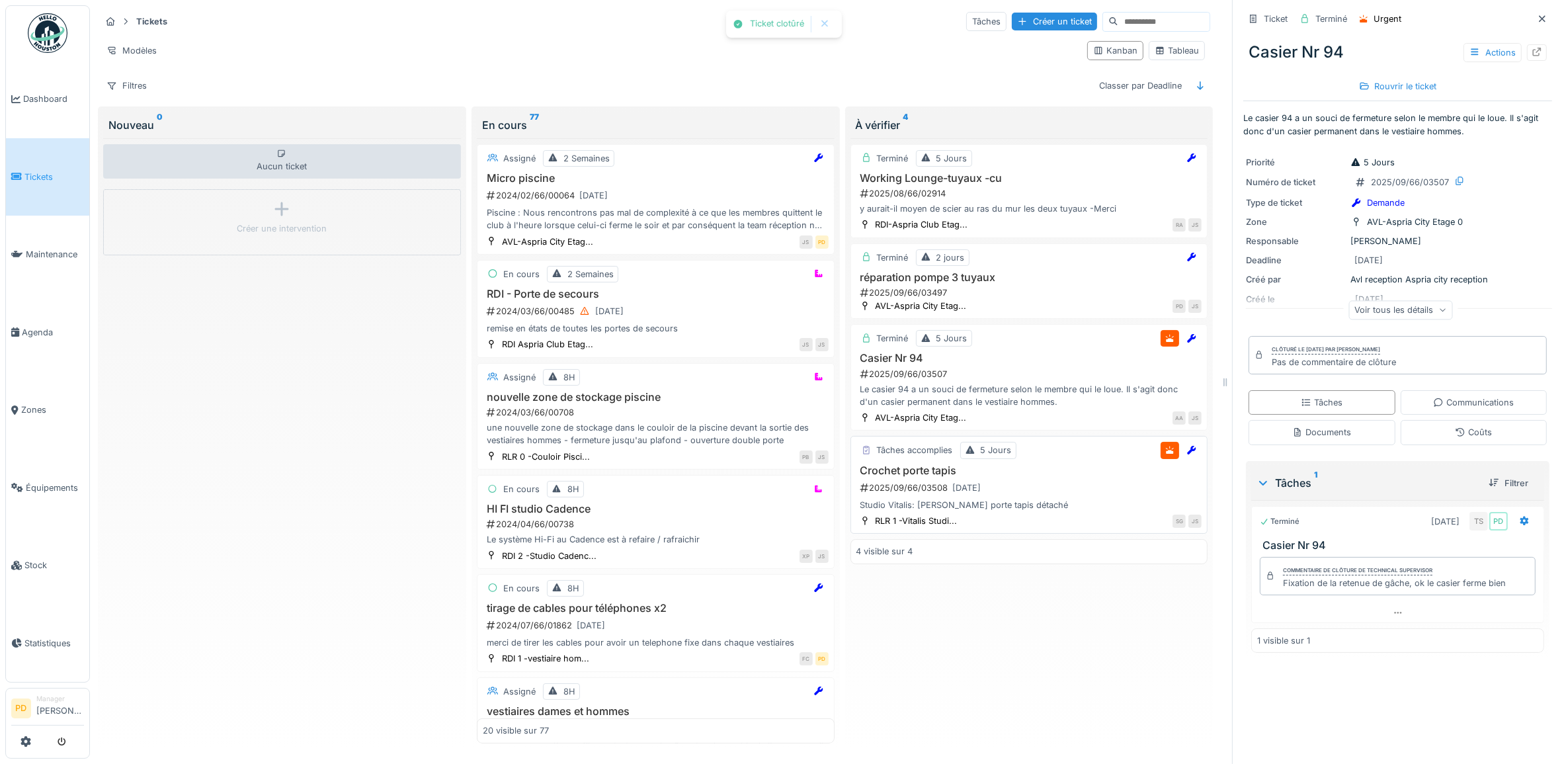
click at [1039, 486] on div "2025/09/66/03508 18/09/2025" at bounding box center [1031, 488] width 344 height 16
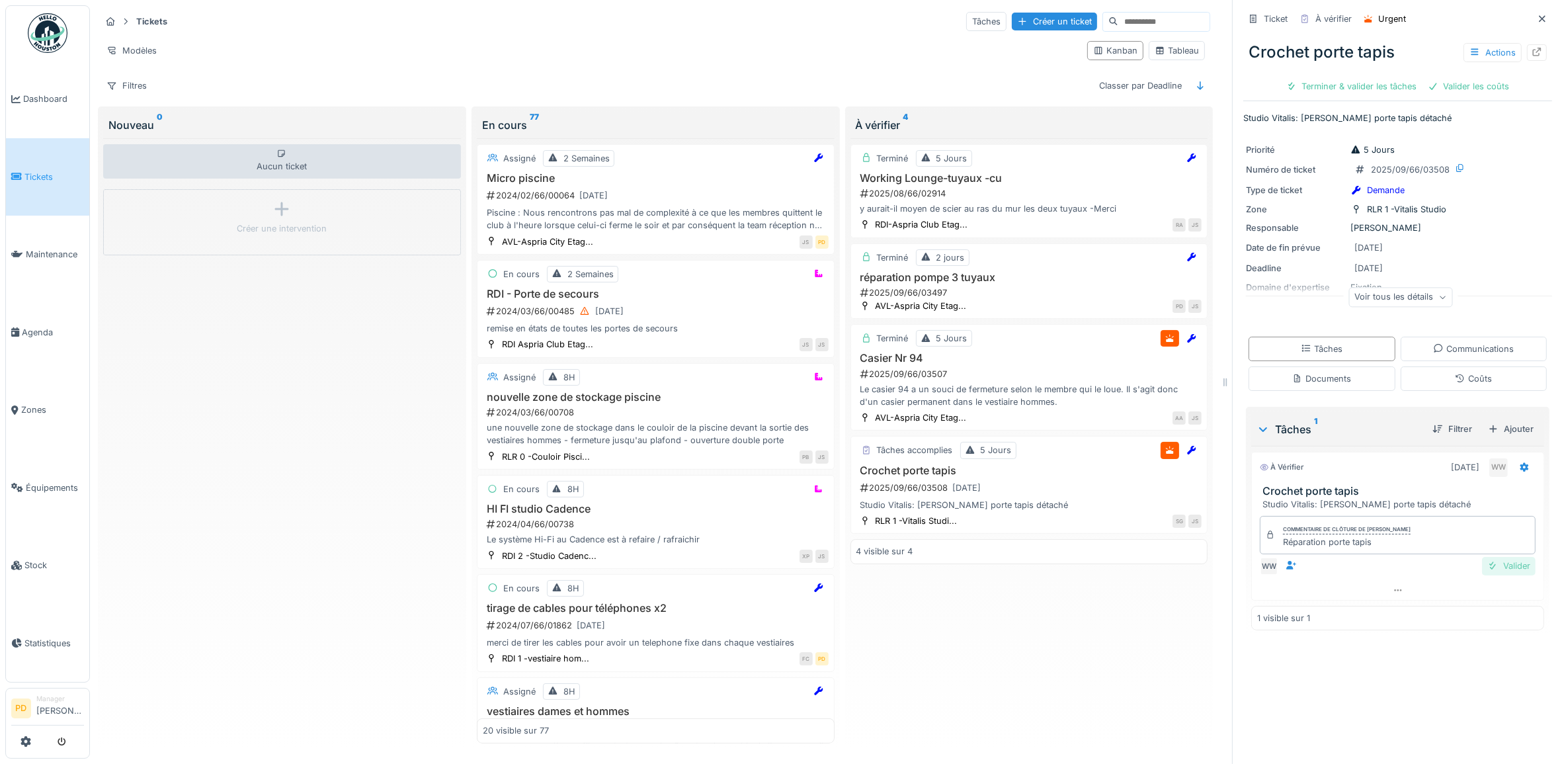
click at [1494, 561] on div "Valider" at bounding box center [1508, 566] width 53 height 18
click at [1414, 78] on div "Clôturer le ticket" at bounding box center [1444, 87] width 92 height 18
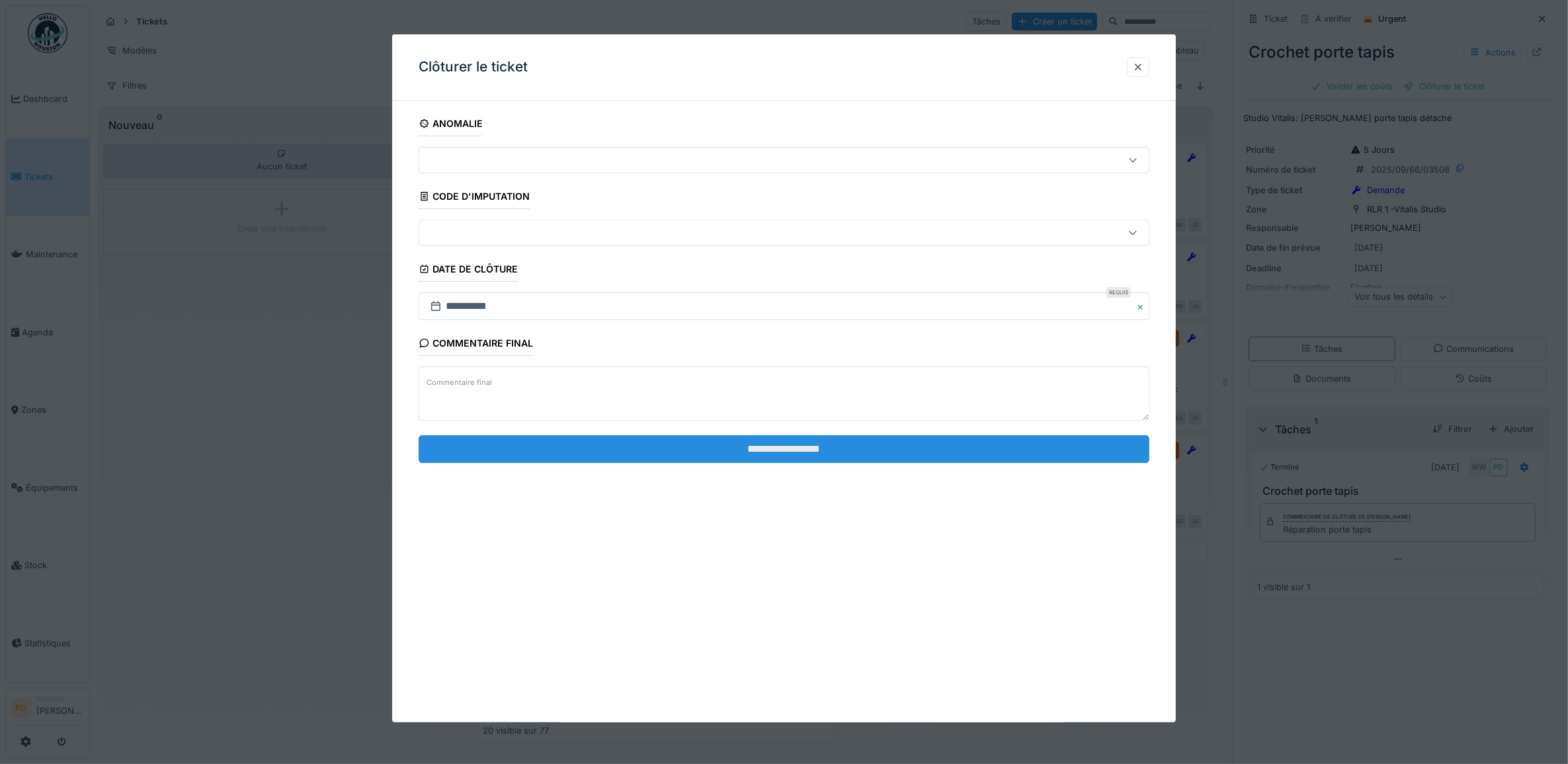
click at [946, 453] on input "**********" at bounding box center [784, 449] width 731 height 27
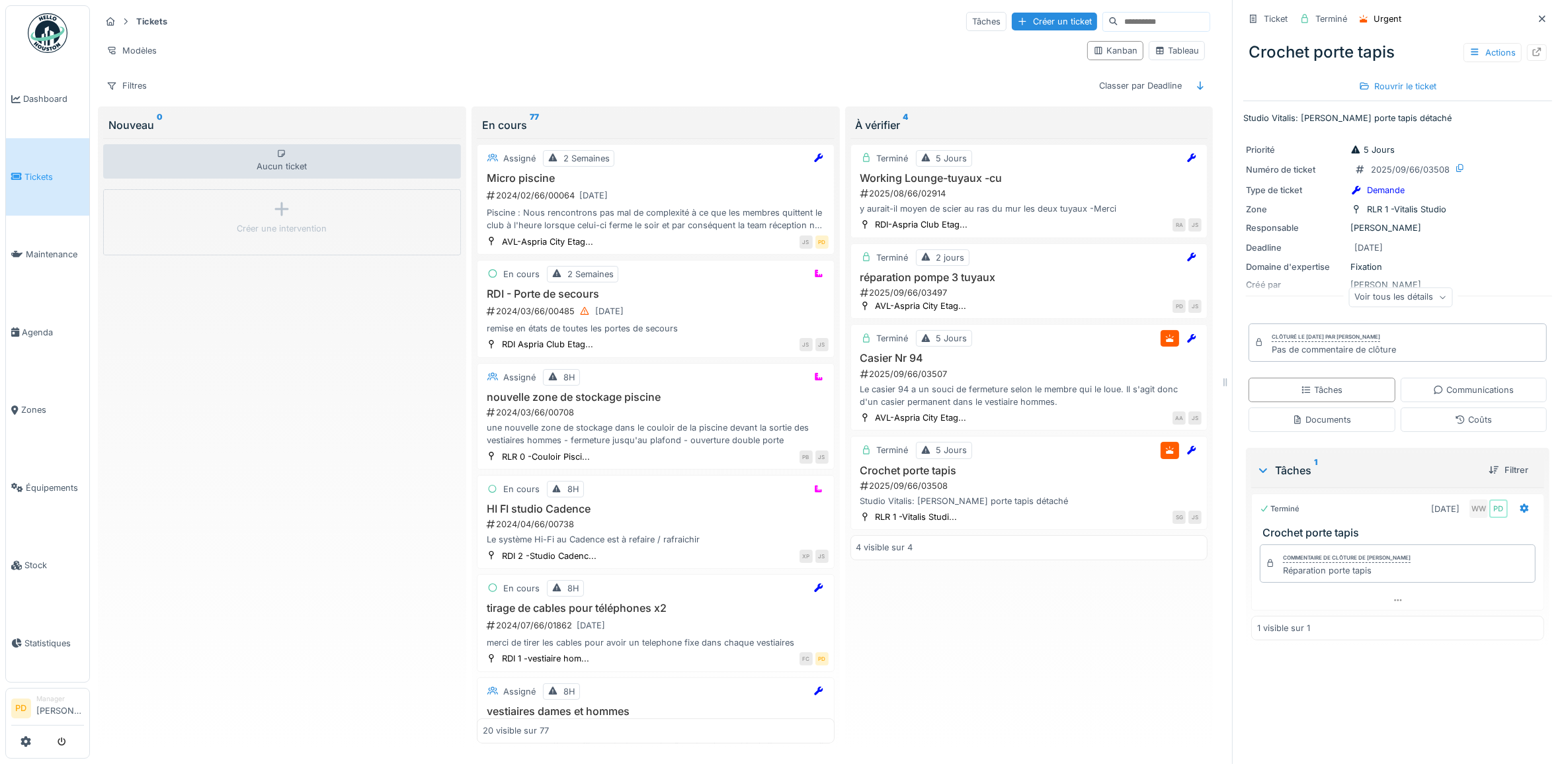
click at [41, 180] on span "Tickets" at bounding box center [54, 177] width 60 height 13
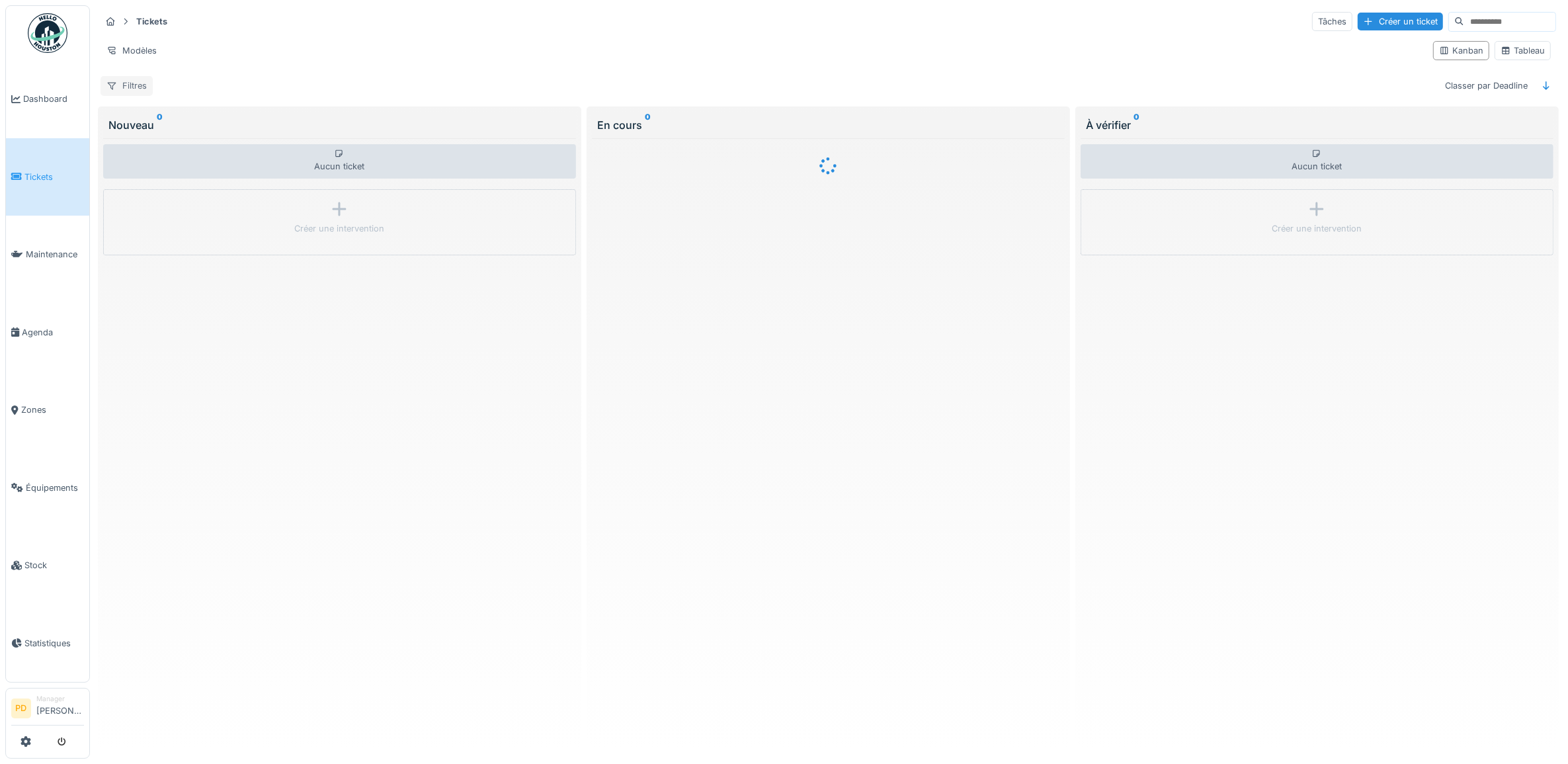
click at [146, 88] on div "Filtres" at bounding box center [126, 86] width 53 height 19
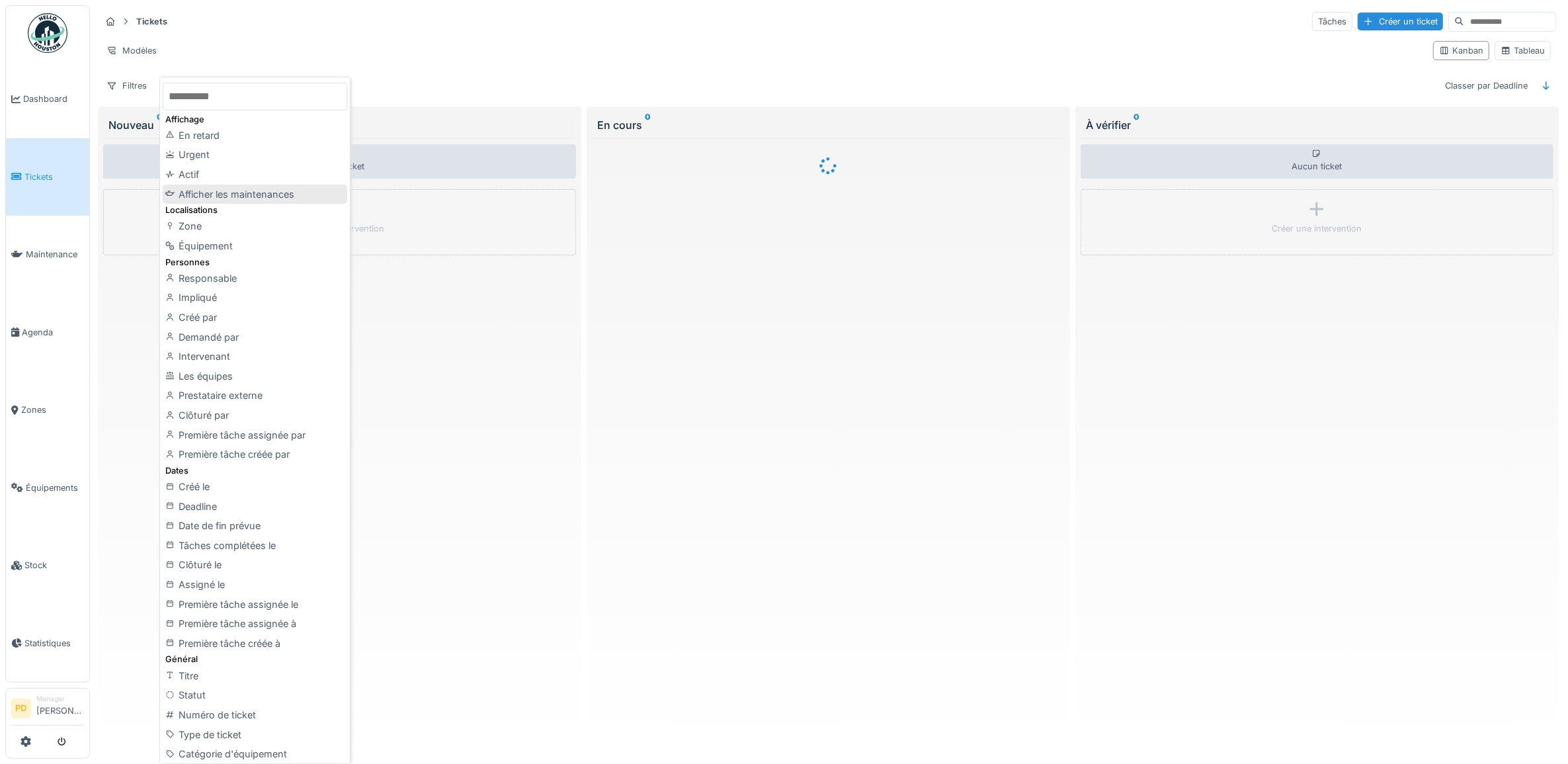
click at [243, 188] on div "Afficher les maintenances" at bounding box center [254, 194] width 183 height 20
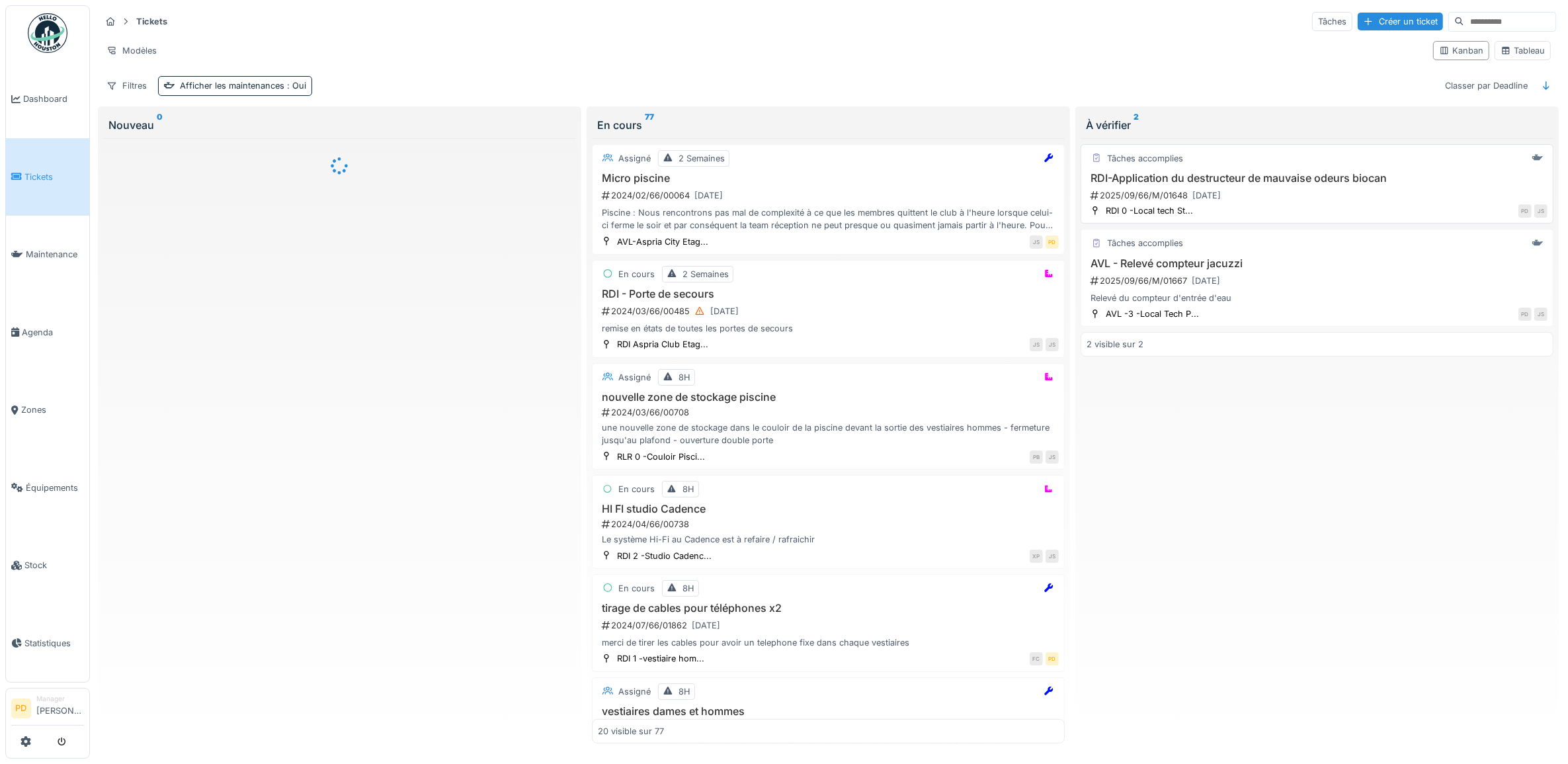
click at [1283, 192] on div "2025/09/66/M/01648 [DATE]" at bounding box center [1317, 196] width 458 height 16
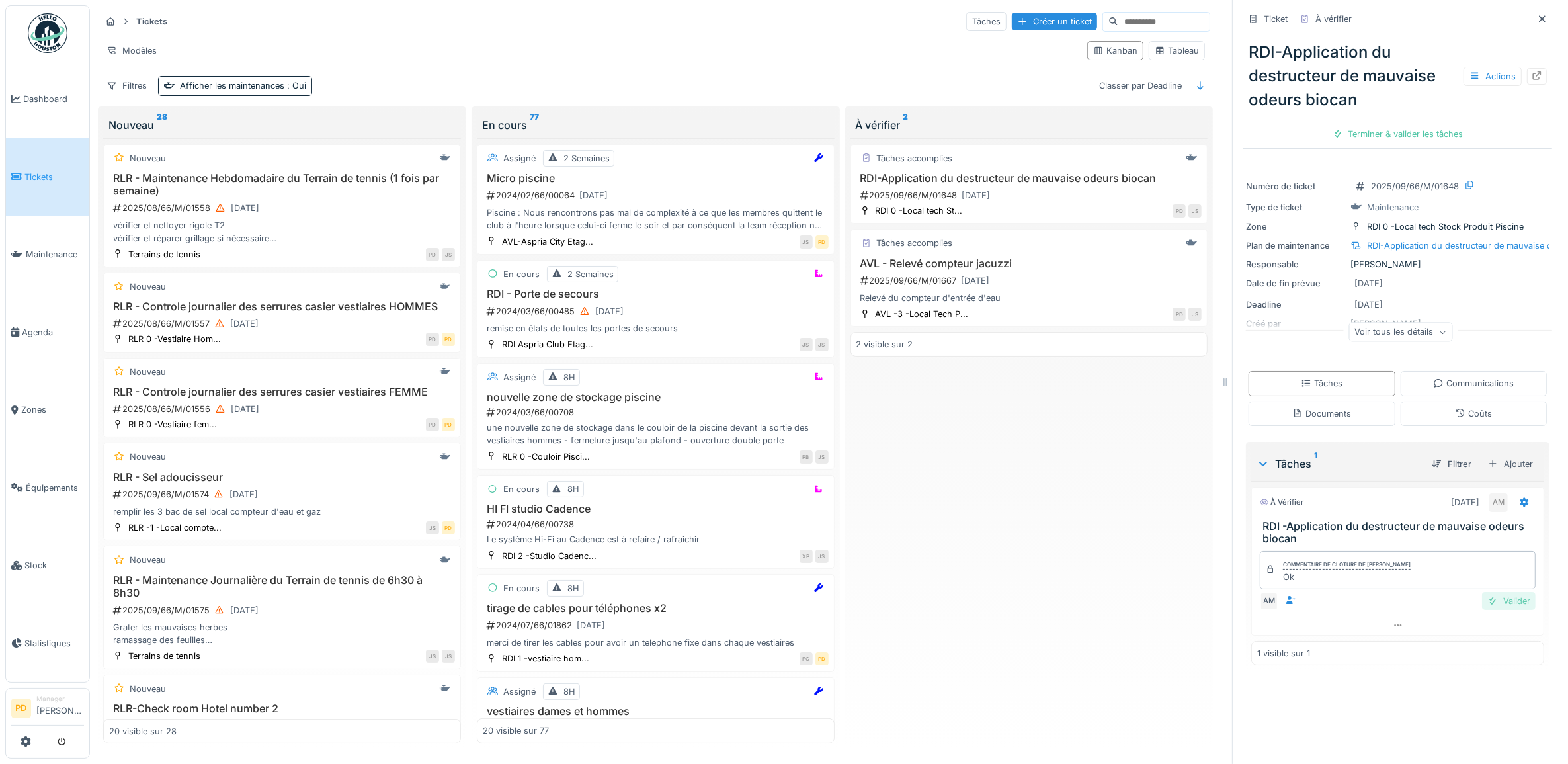
click at [1493, 607] on div "Valider" at bounding box center [1508, 601] width 53 height 18
click at [1397, 133] on div "Clôturer le ticket" at bounding box center [1397, 134] width 92 height 18
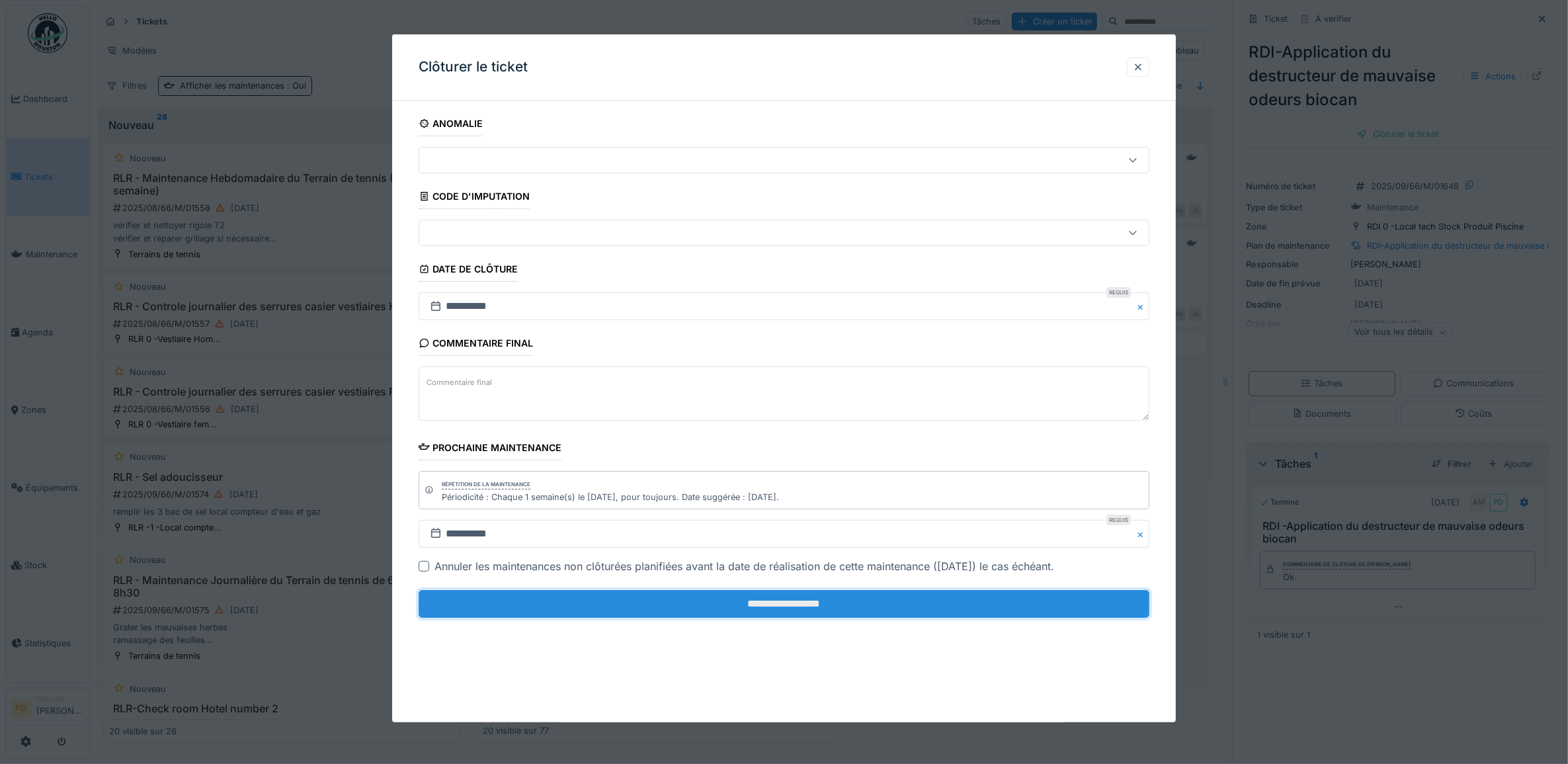
click at [1003, 610] on input "**********" at bounding box center [784, 604] width 731 height 27
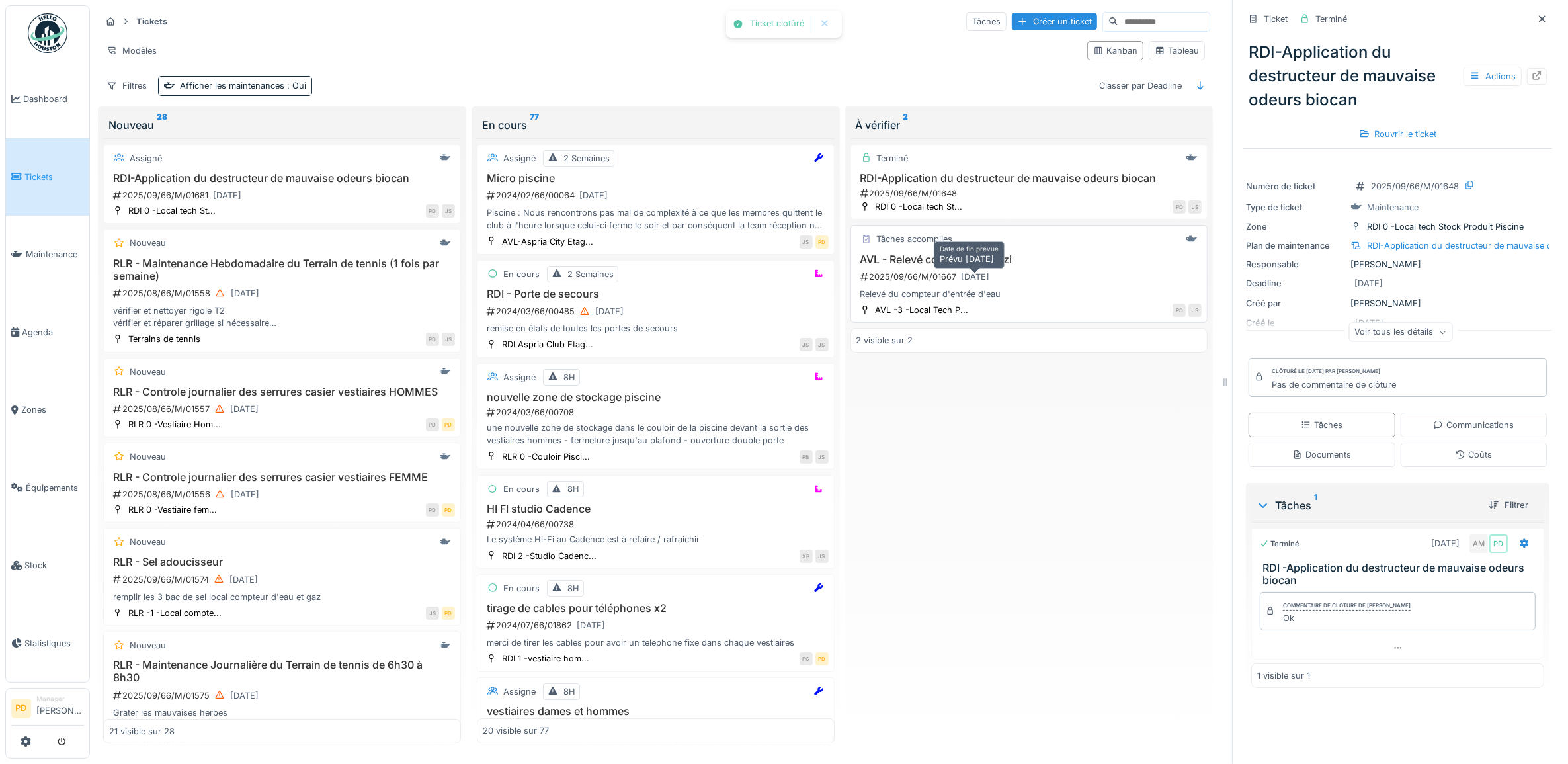
click at [990, 278] on div "[DATE]" at bounding box center [975, 277] width 28 height 13
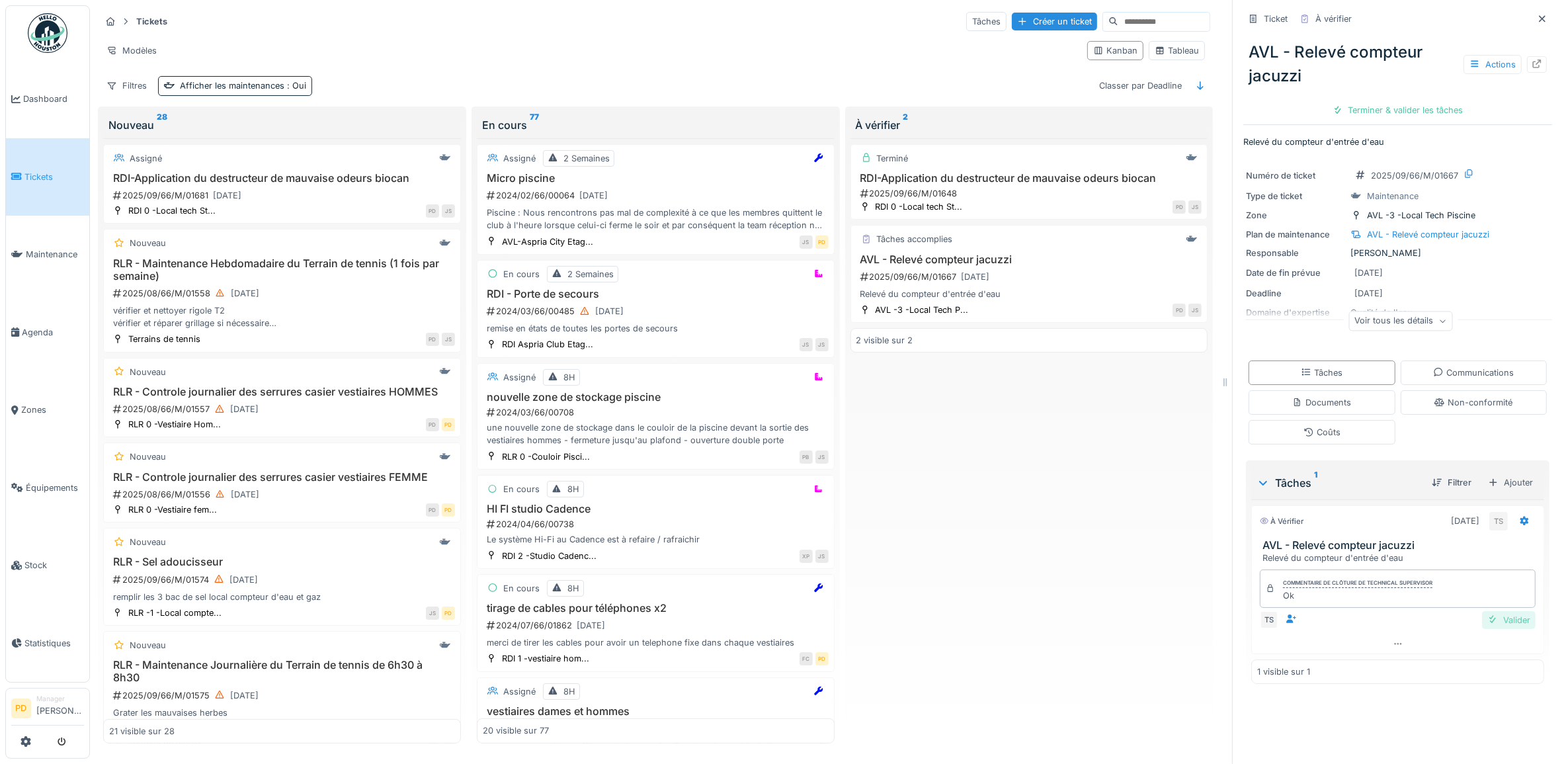
click at [1498, 625] on div "Valider" at bounding box center [1508, 620] width 53 height 18
click at [1373, 113] on div "Clôturer le ticket" at bounding box center [1397, 110] width 92 height 18
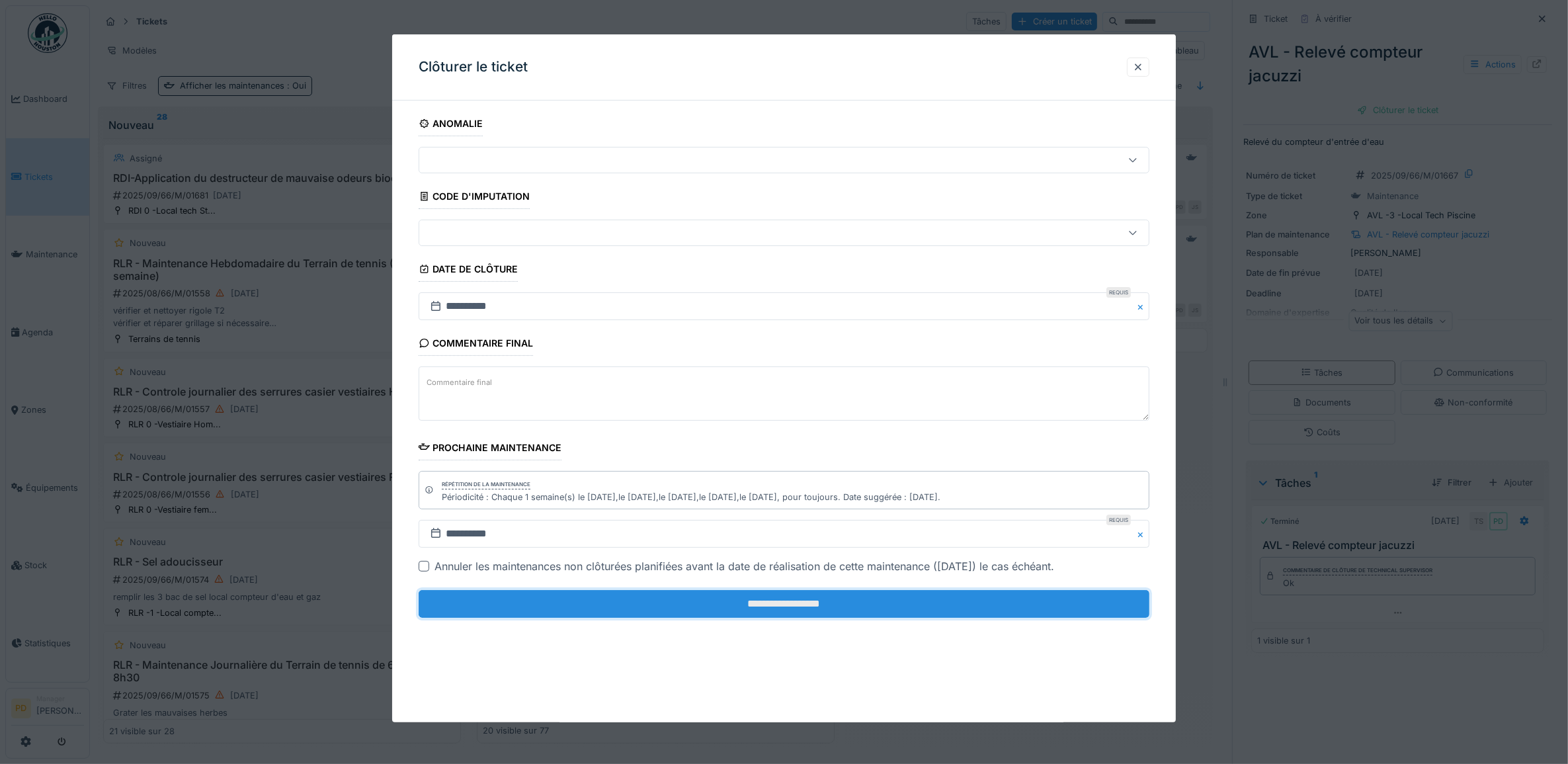
click at [824, 609] on input "**********" at bounding box center [784, 604] width 731 height 27
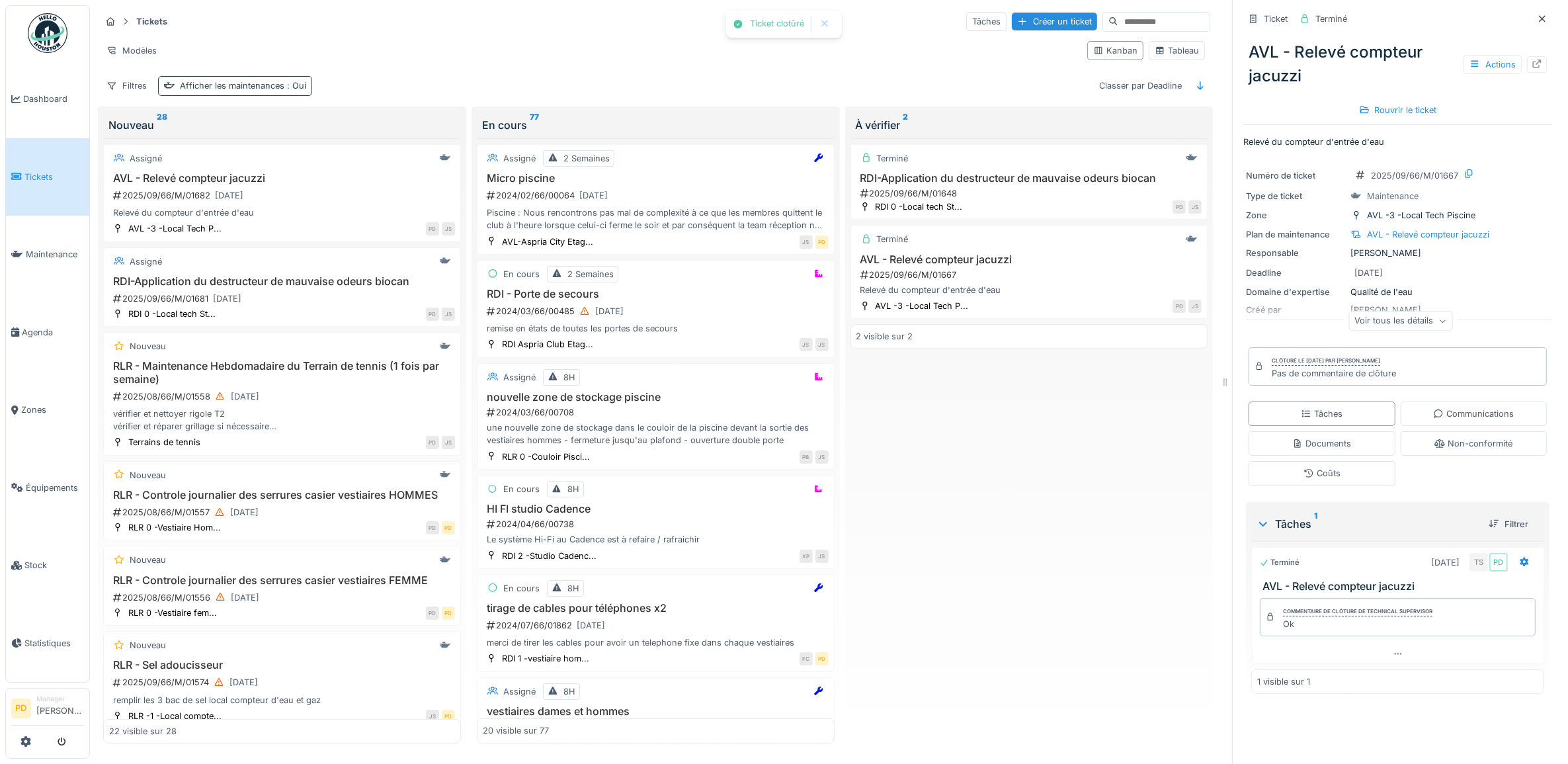
click at [293, 84] on span ": Oui" at bounding box center [295, 86] width 22 height 10
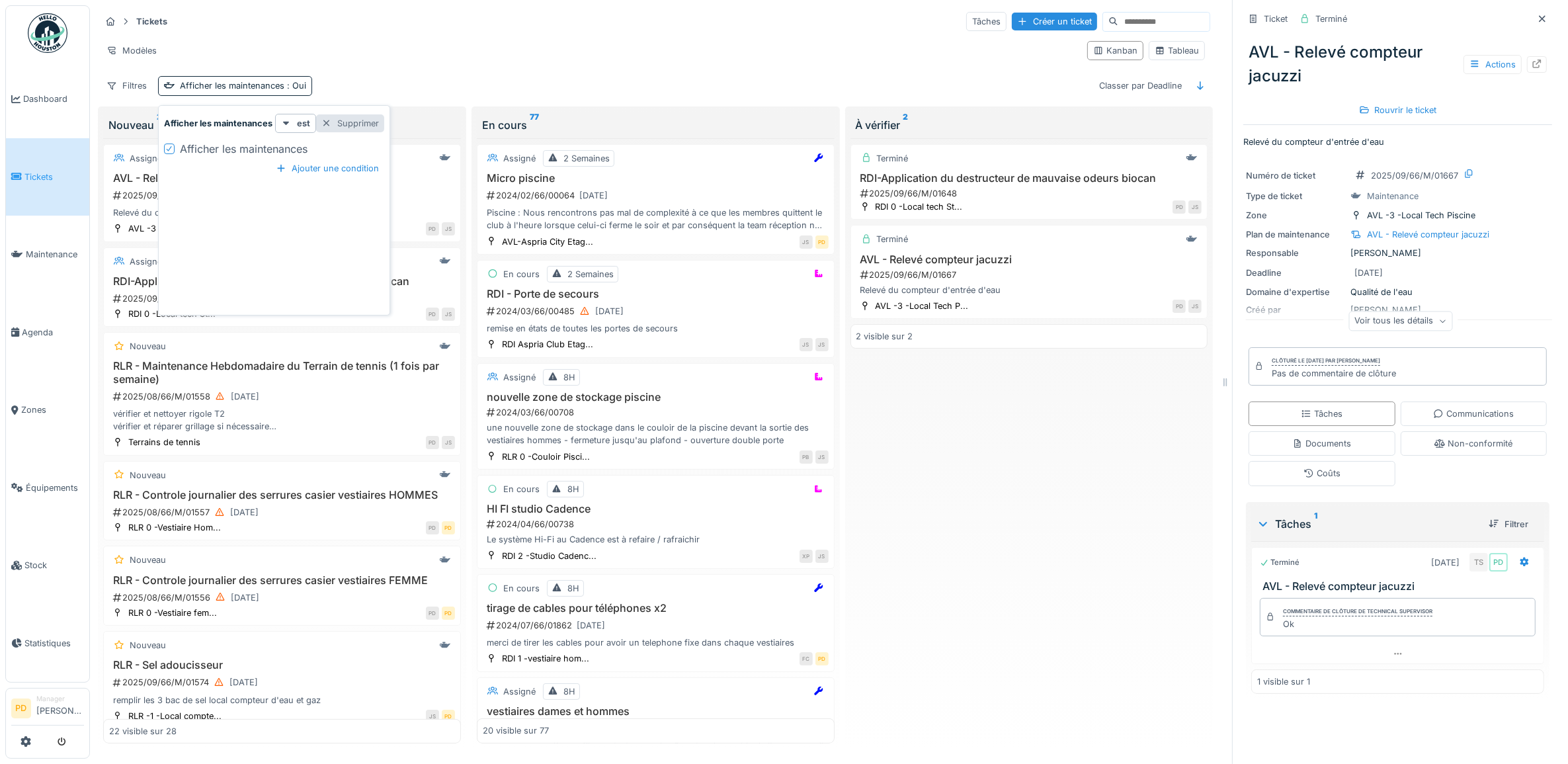
click at [364, 118] on div "Supprimer" at bounding box center [350, 124] width 68 height 18
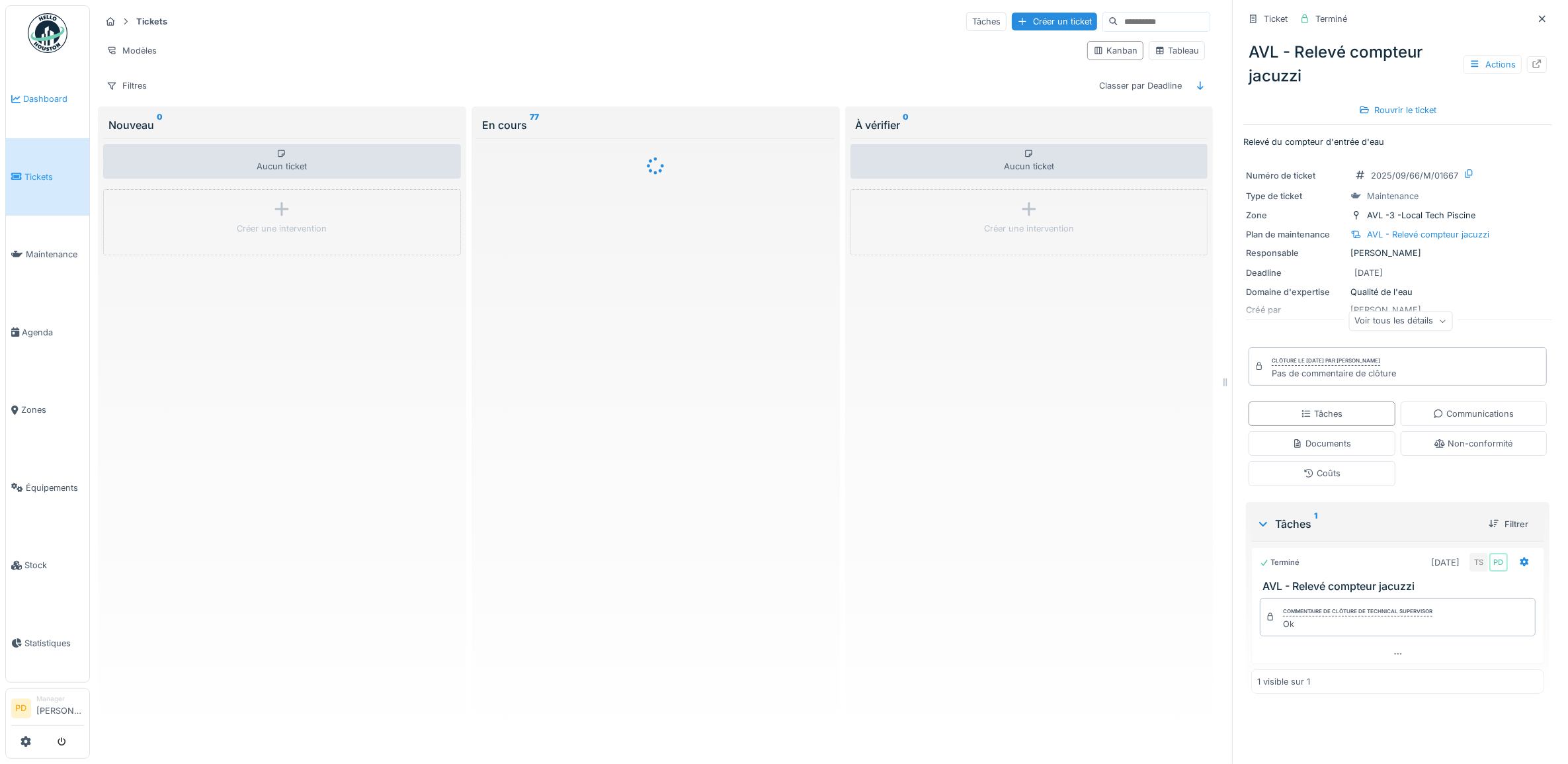
click at [48, 95] on span "Dashboard" at bounding box center [53, 99] width 61 height 13
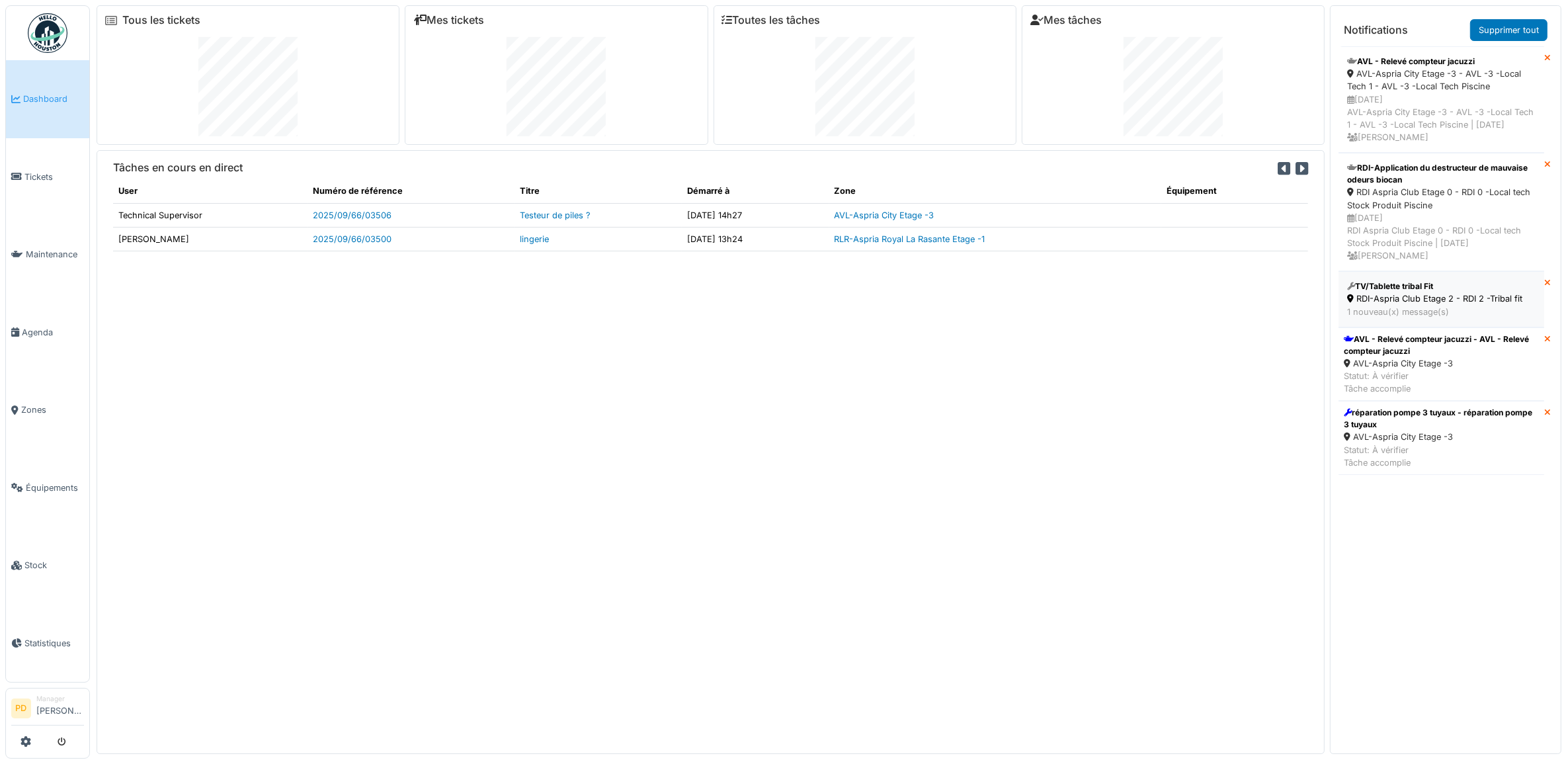
click at [1469, 305] on div "RDI-Aspria Club Etage 2 - RDI 2 -Tribal fit" at bounding box center [1440, 299] width 188 height 13
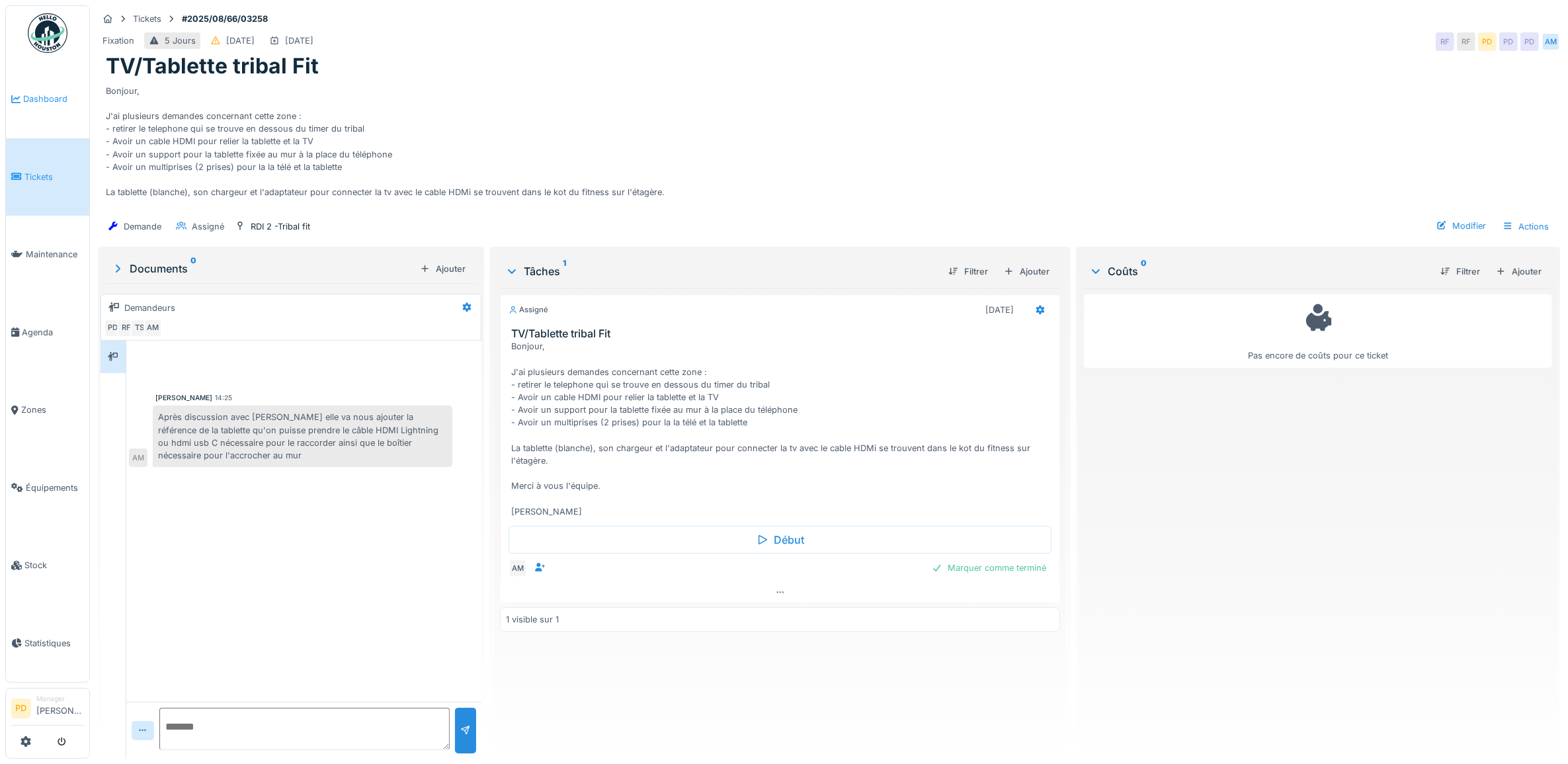
click at [53, 93] on span "Dashboard" at bounding box center [53, 99] width 61 height 13
